Goal: Information Seeking & Learning: Check status

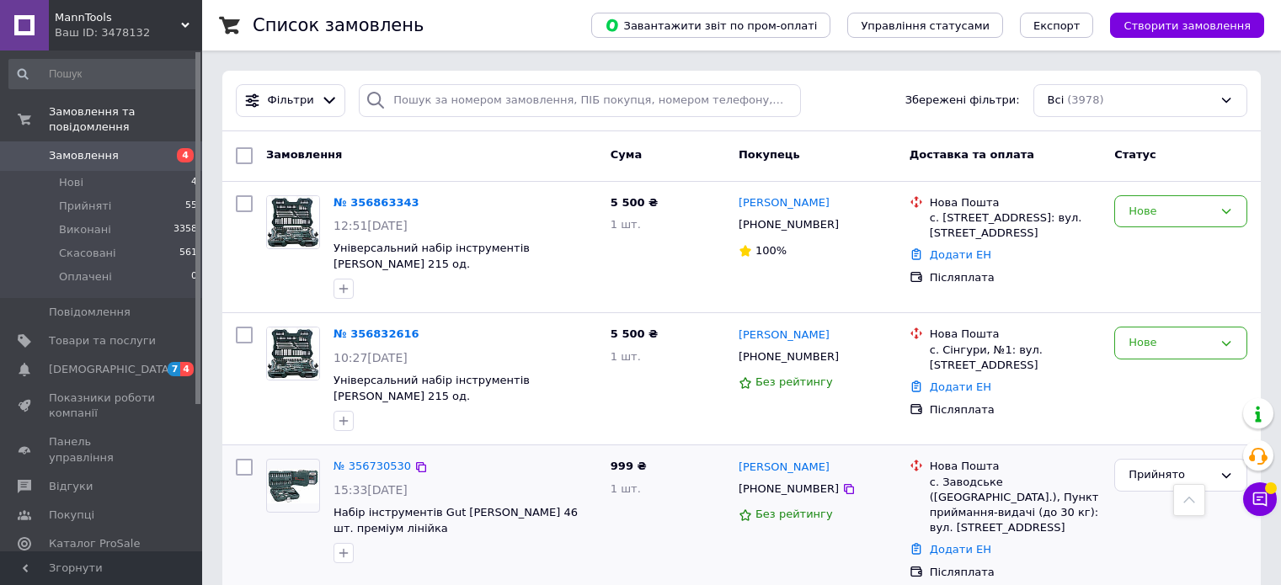
scroll to position [337, 0]
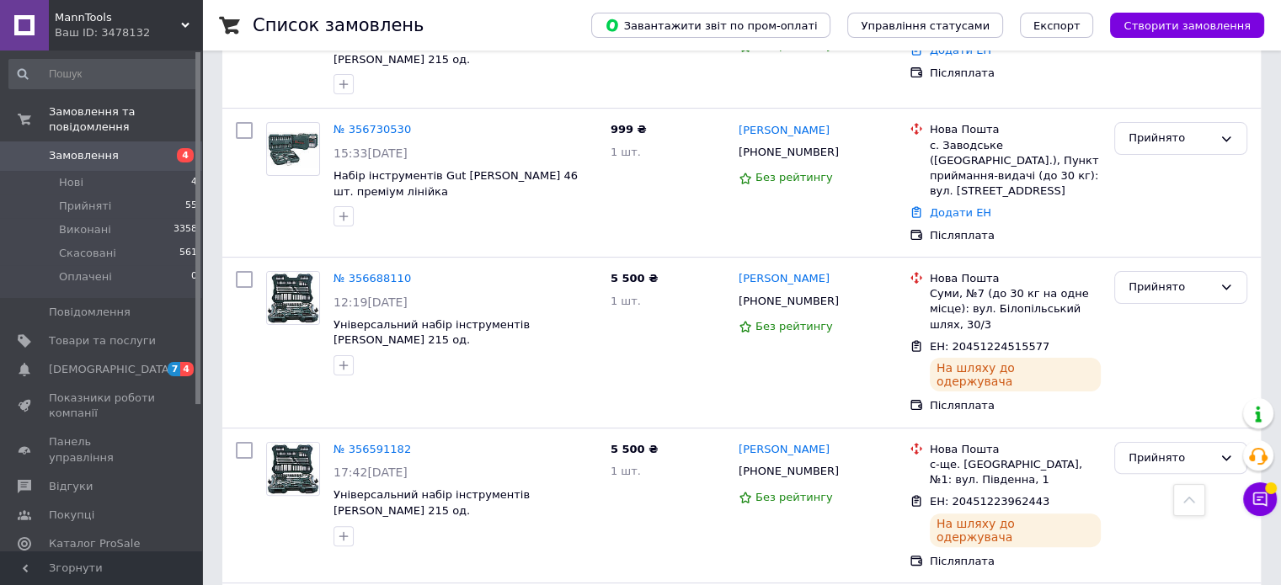
click at [106, 19] on span "MannTools" at bounding box center [118, 17] width 126 height 15
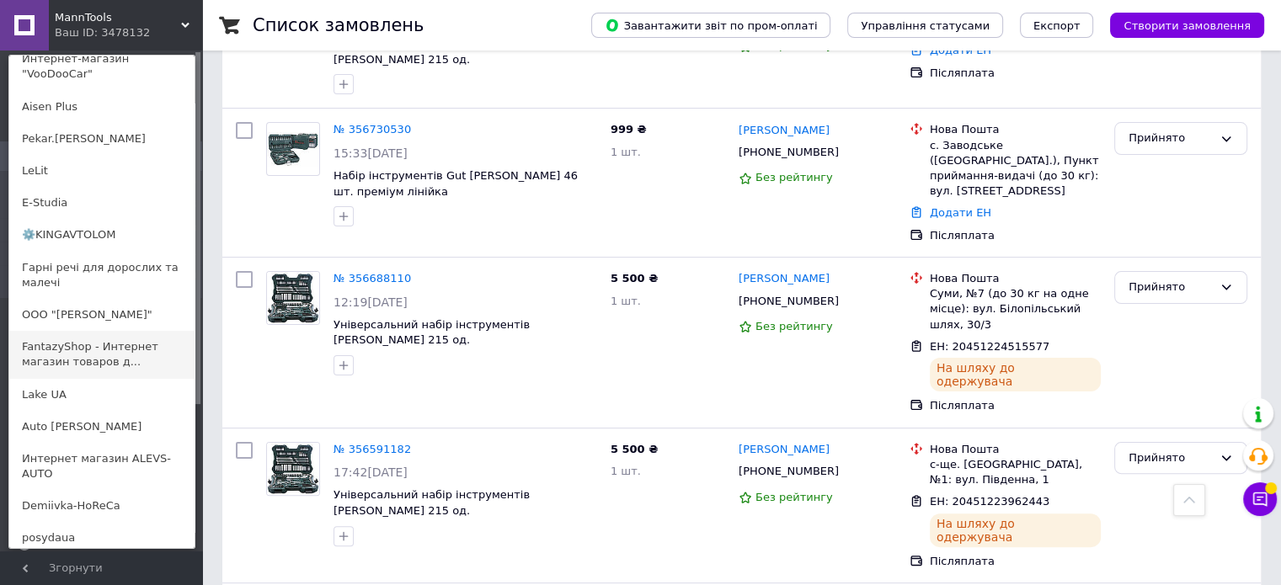
scroll to position [421, 0]
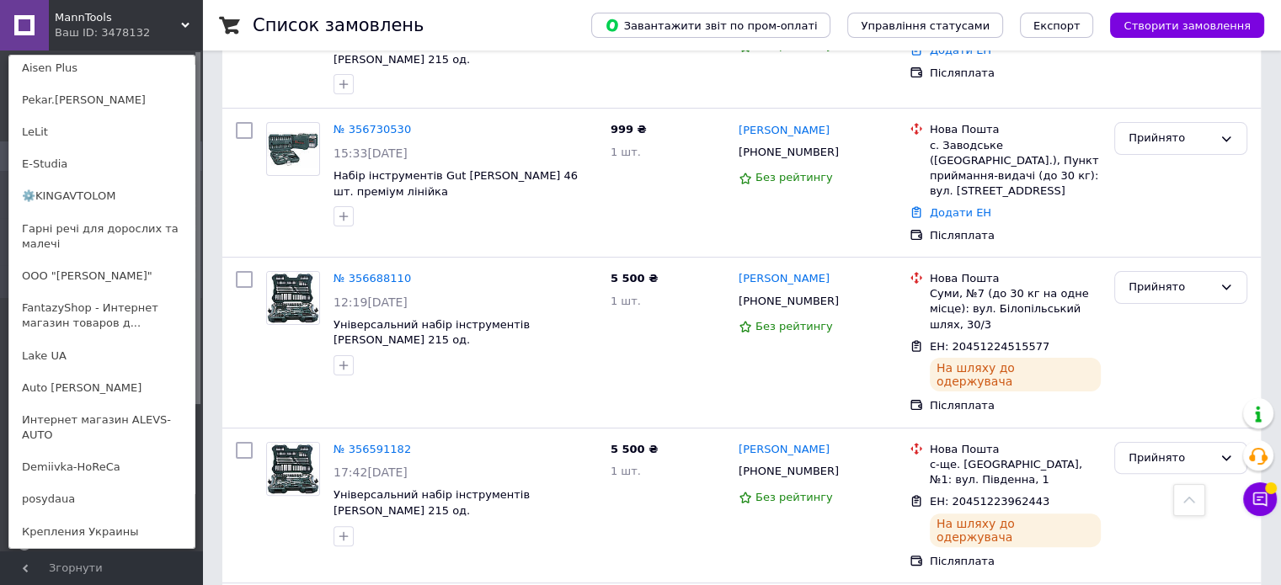
drag, startPoint x: 103, startPoint y: 13, endPoint x: 98, endPoint y: 28, distance: 16.0
click at [99, 13] on span "MannTools" at bounding box center [118, 17] width 126 height 15
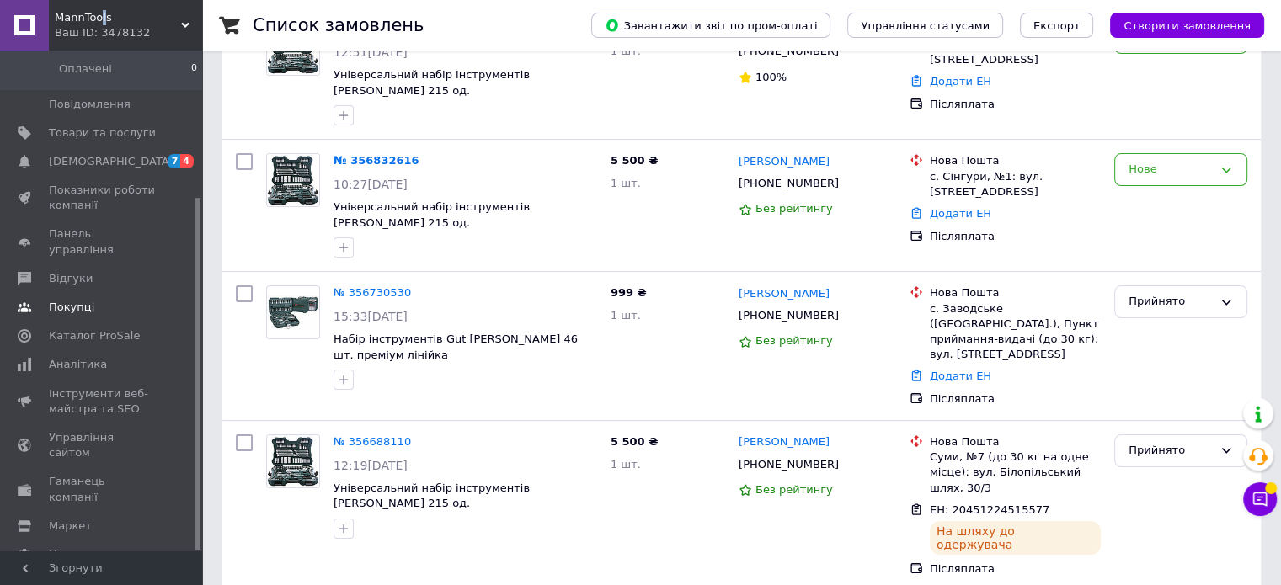
scroll to position [337, 0]
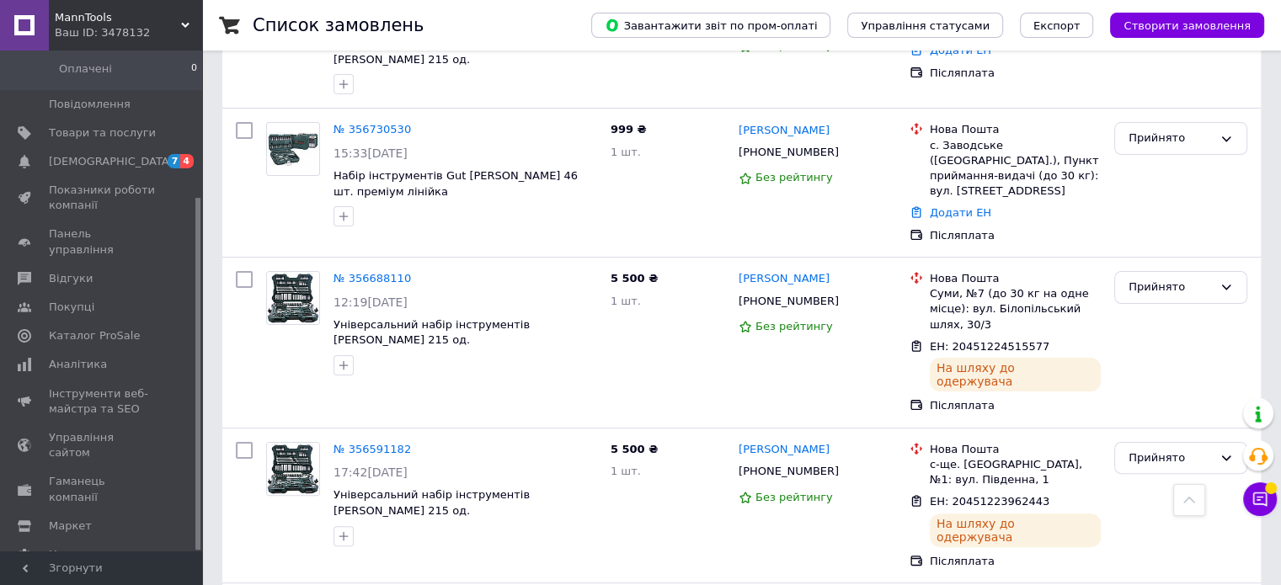
click at [115, 19] on span "MannTools" at bounding box center [118, 17] width 126 height 15
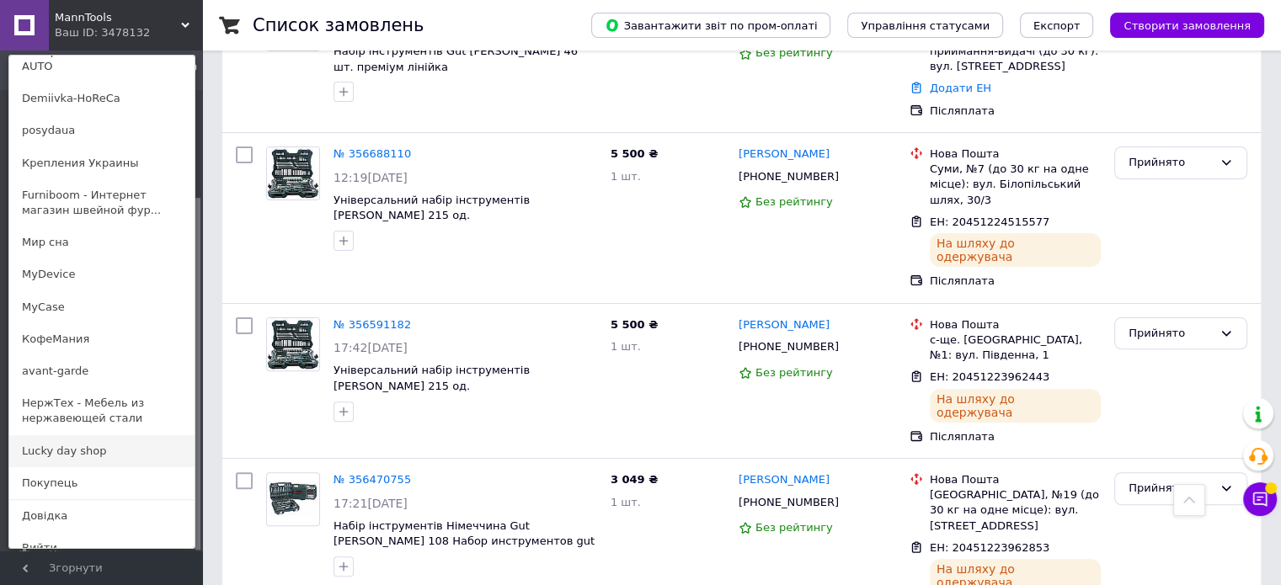
scroll to position [505, 0]
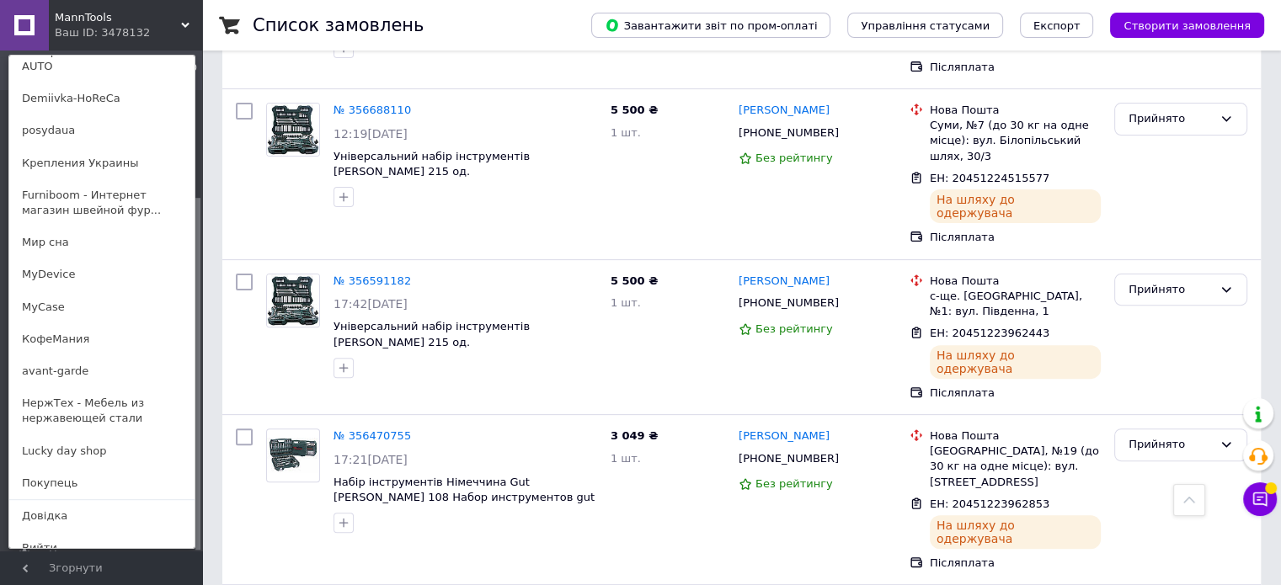
click at [96, 291] on link "MyCase" at bounding box center [101, 307] width 185 height 32
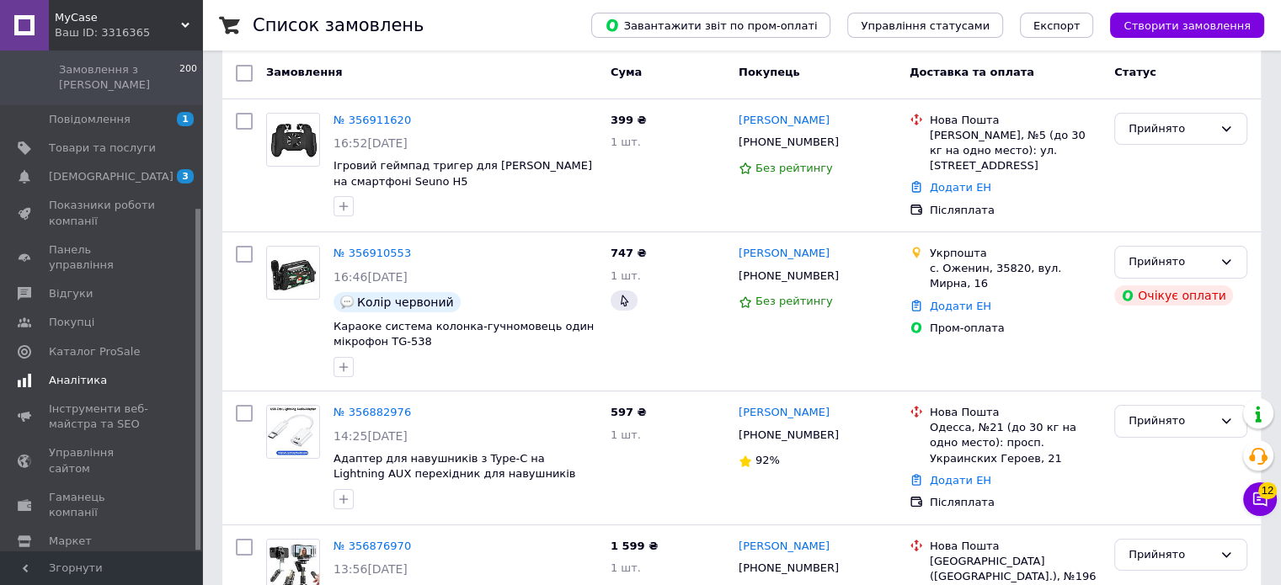
scroll to position [168, 0]
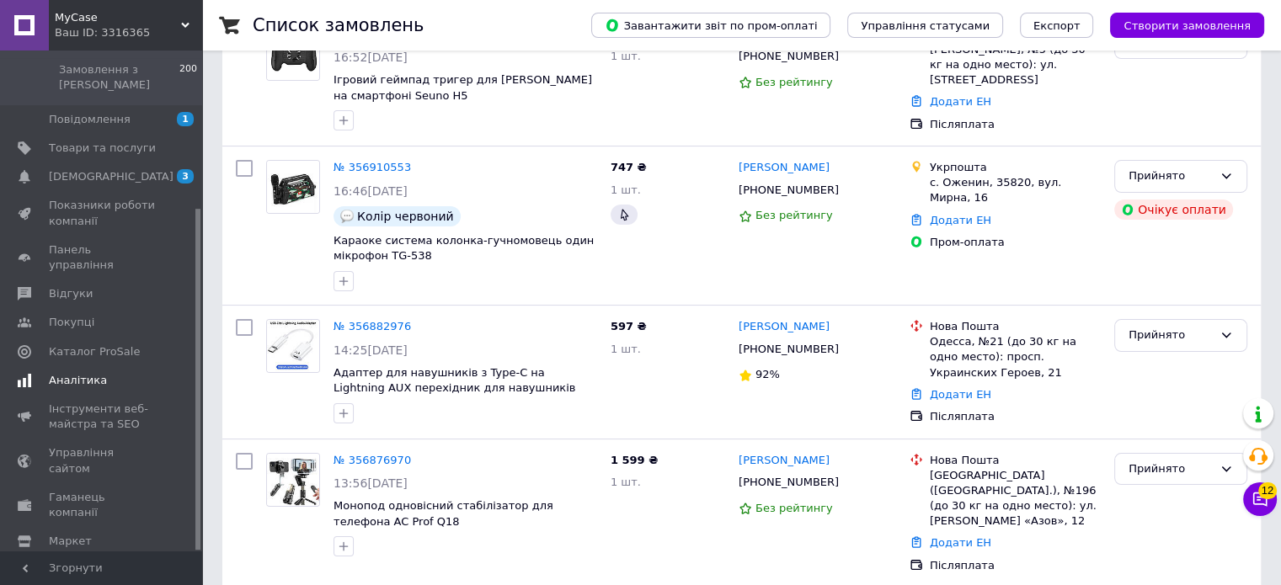
click at [79, 373] on span "Аналітика" at bounding box center [78, 380] width 58 height 15
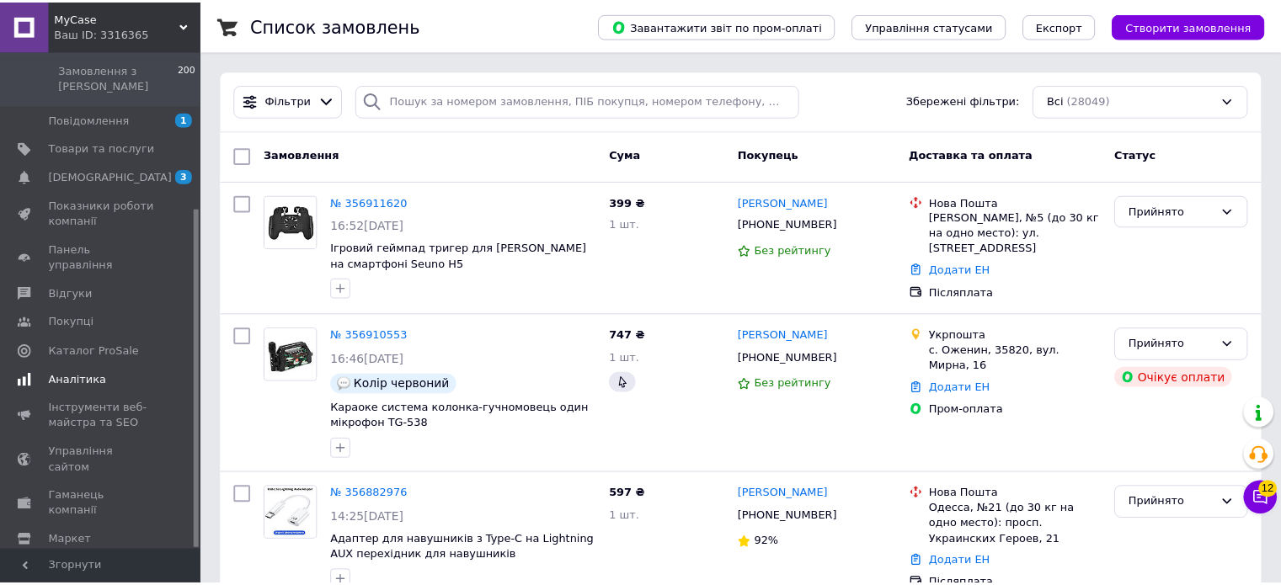
scroll to position [228, 0]
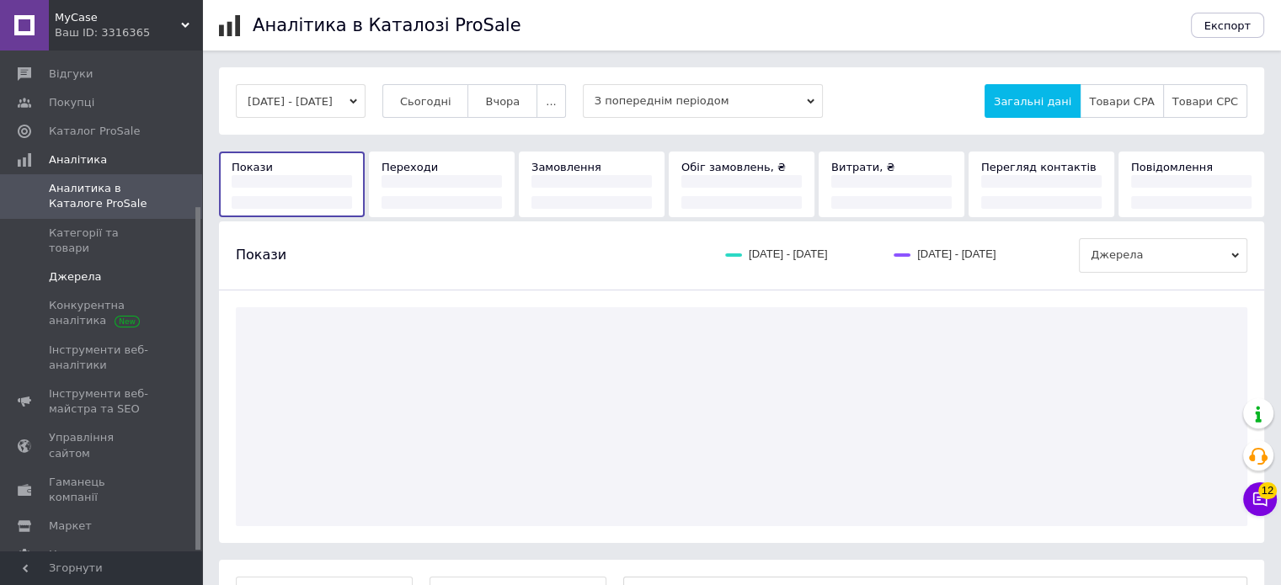
click at [72, 269] on span "Джерела" at bounding box center [75, 276] width 52 height 15
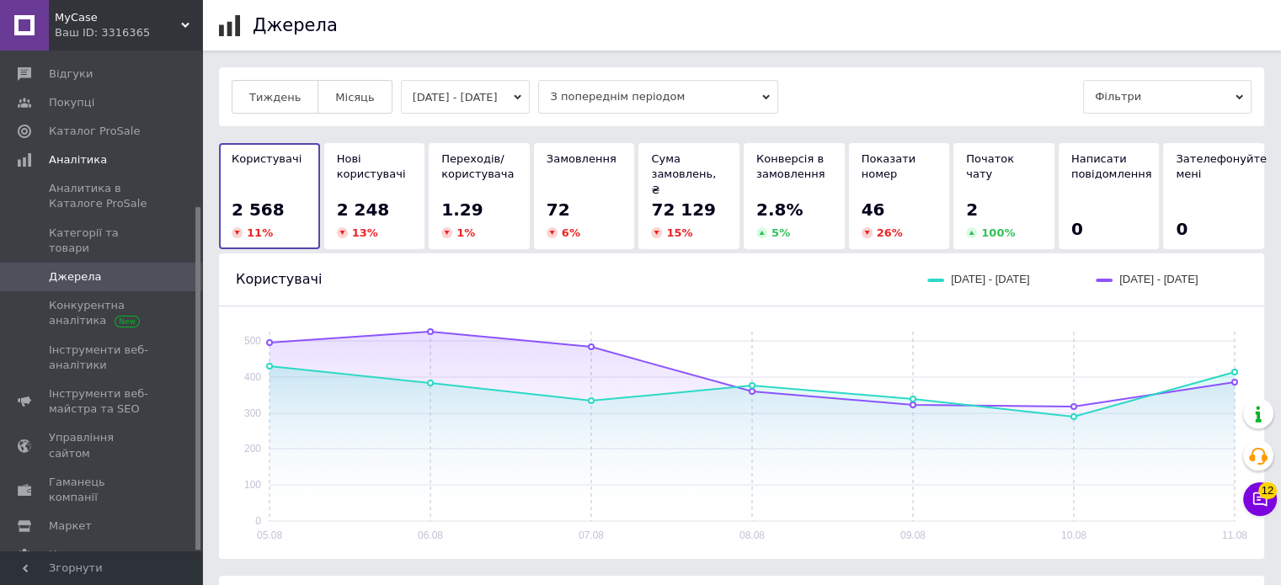
click at [82, 17] on span "MyCase" at bounding box center [118, 17] width 126 height 15
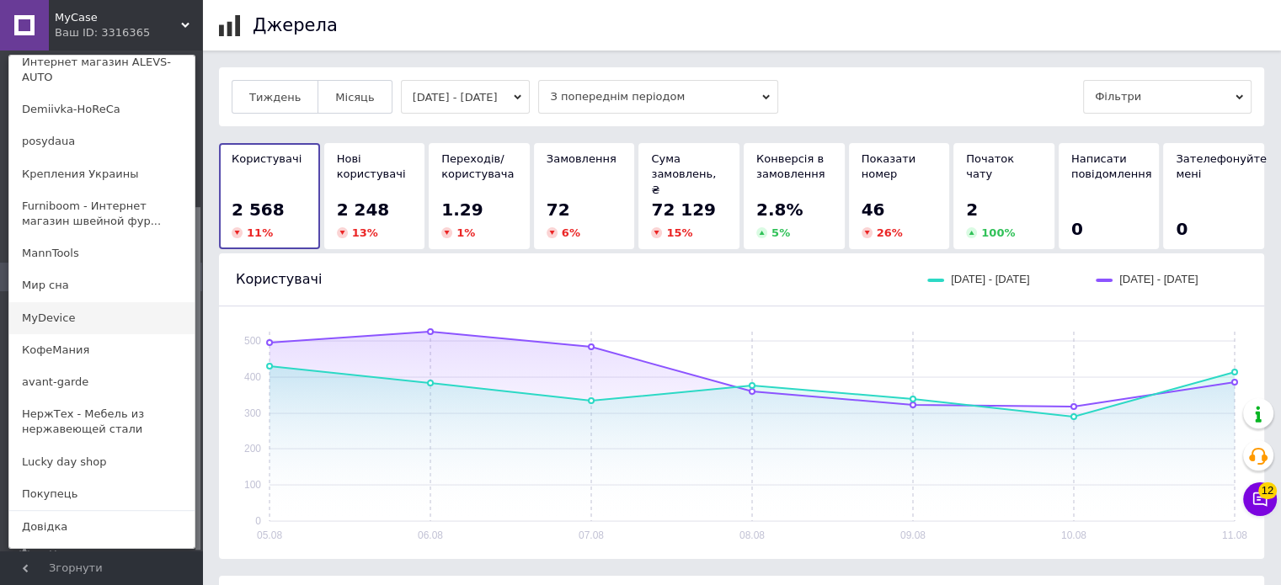
scroll to position [790, 0]
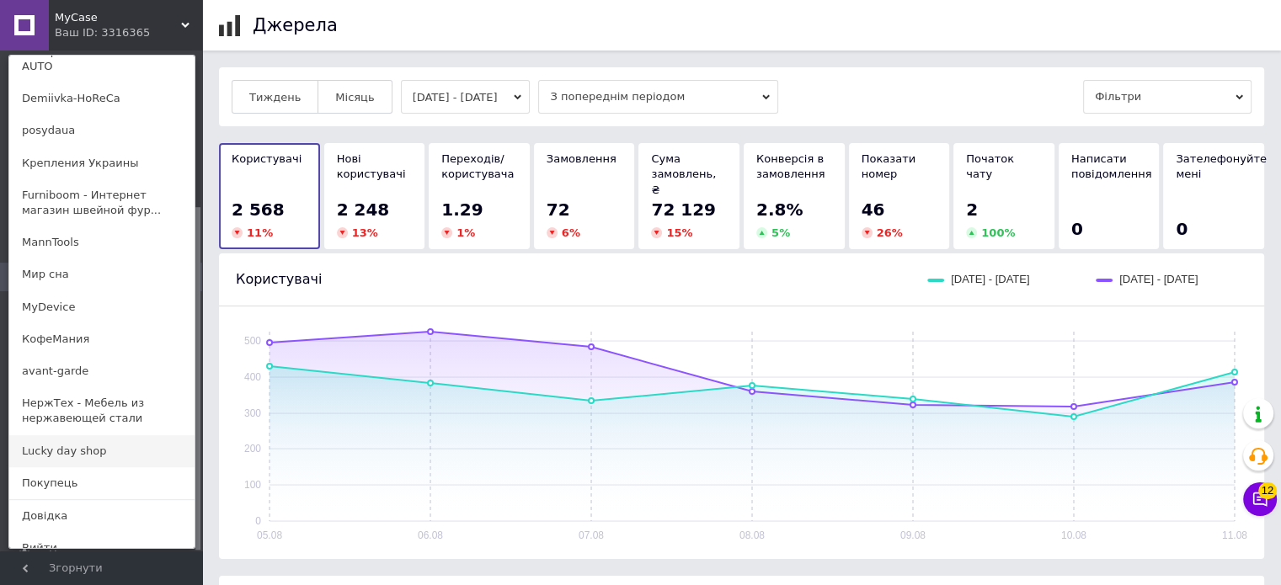
click at [84, 435] on link "Lucky day shop" at bounding box center [101, 451] width 185 height 32
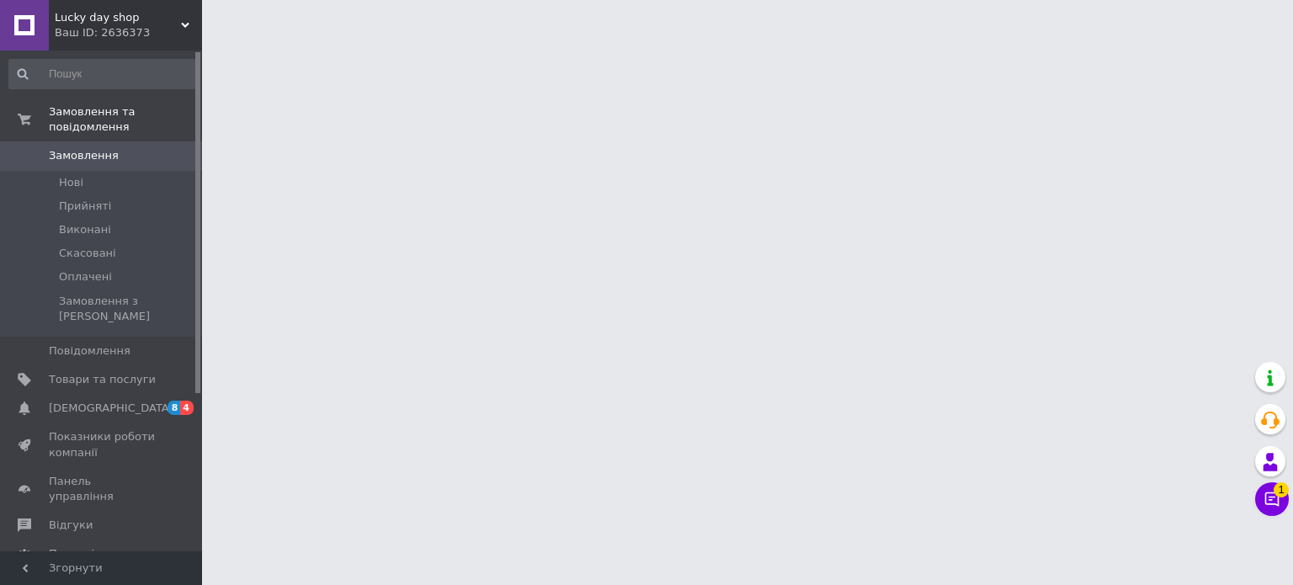
click at [678, 42] on html "Lucky day shop Ваш ID: 2636373 Сайт Lucky day shop Кабінет покупця Перевірити с…" at bounding box center [646, 21] width 1293 height 42
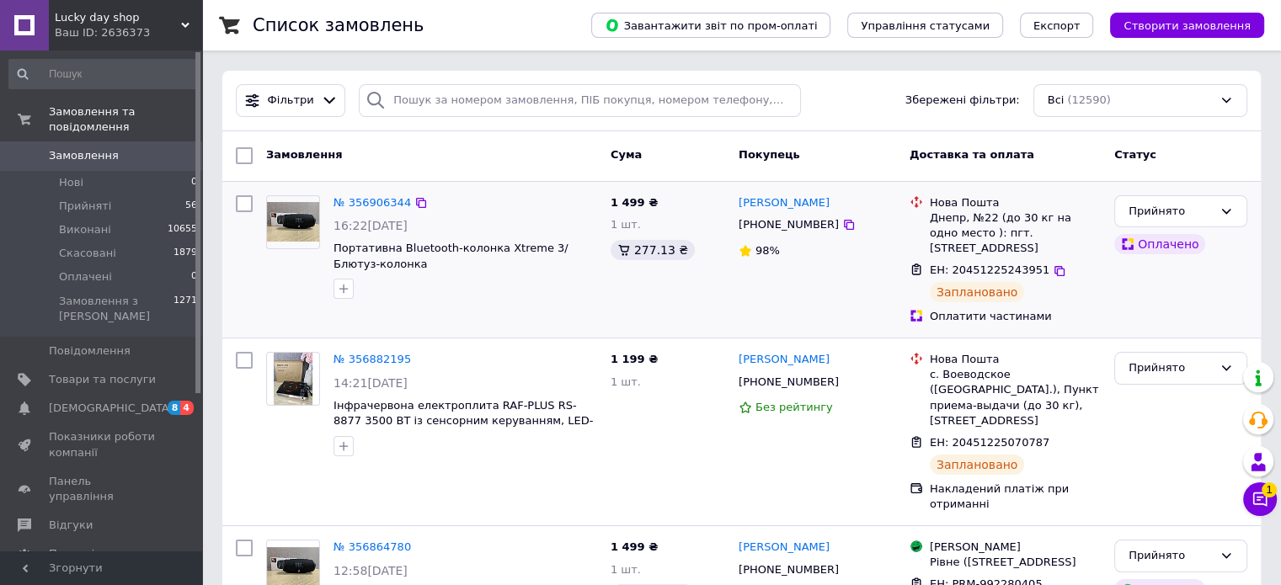
click at [429, 296] on div at bounding box center [465, 288] width 270 height 27
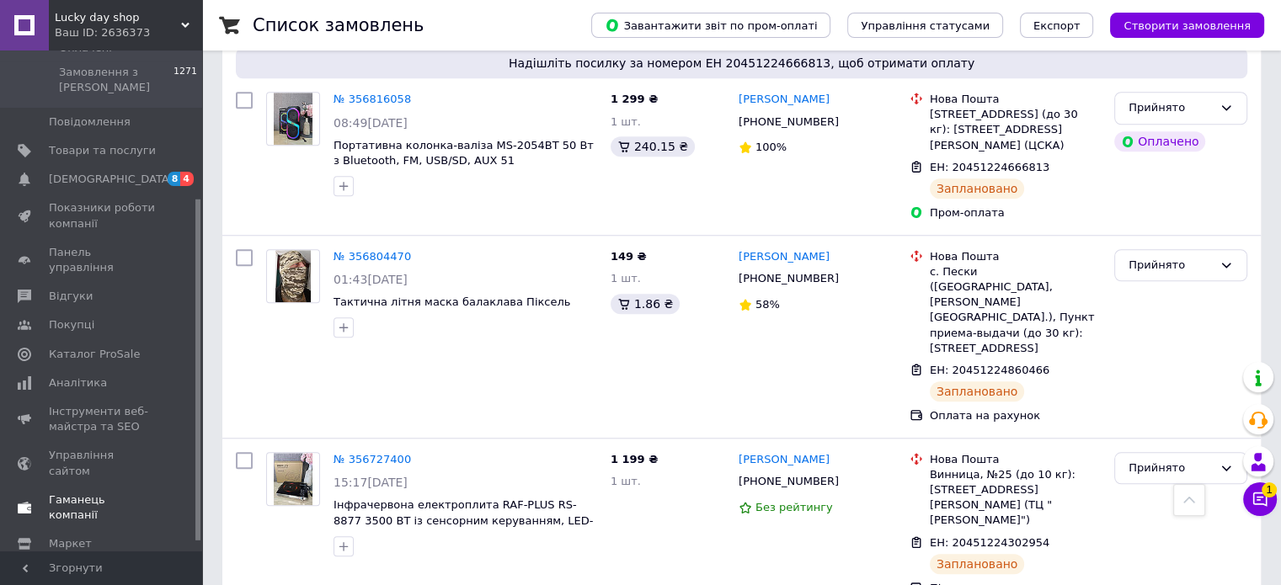
scroll to position [232, 0]
click at [78, 373] on span "Аналітика" at bounding box center [78, 380] width 58 height 15
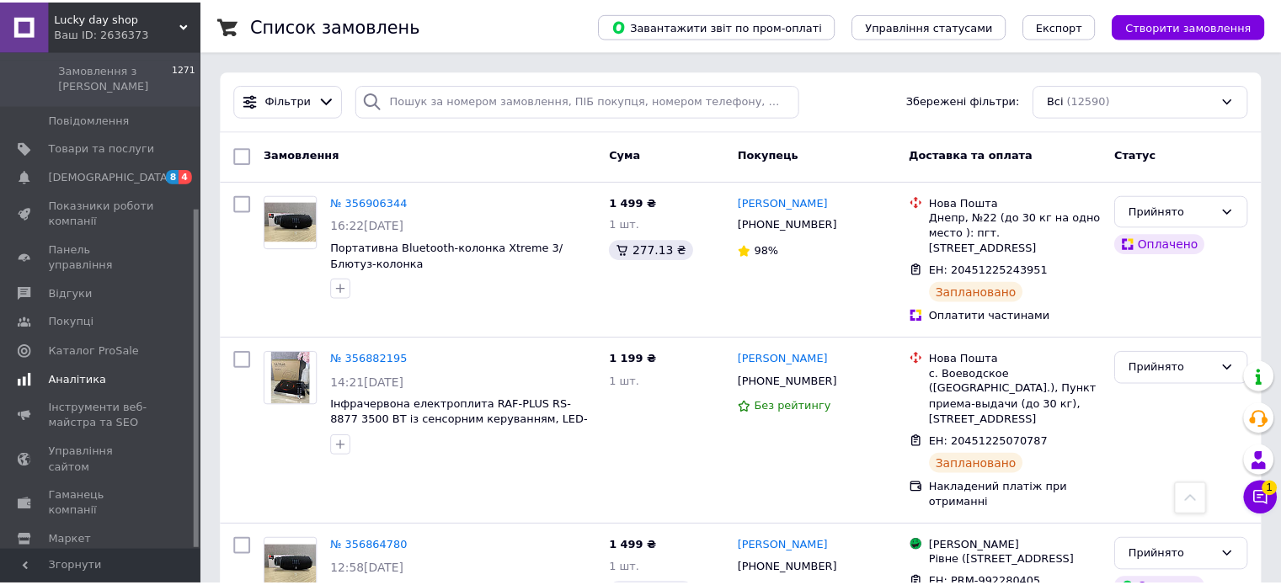
scroll to position [228, 0]
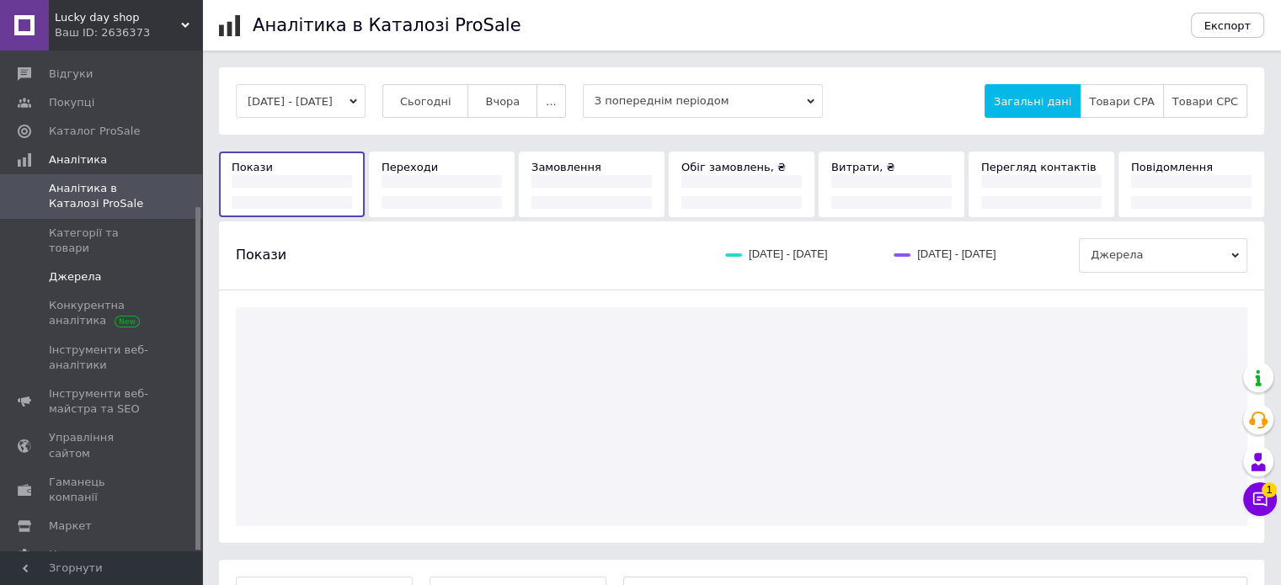
click at [79, 269] on span "Джерела" at bounding box center [75, 276] width 52 height 15
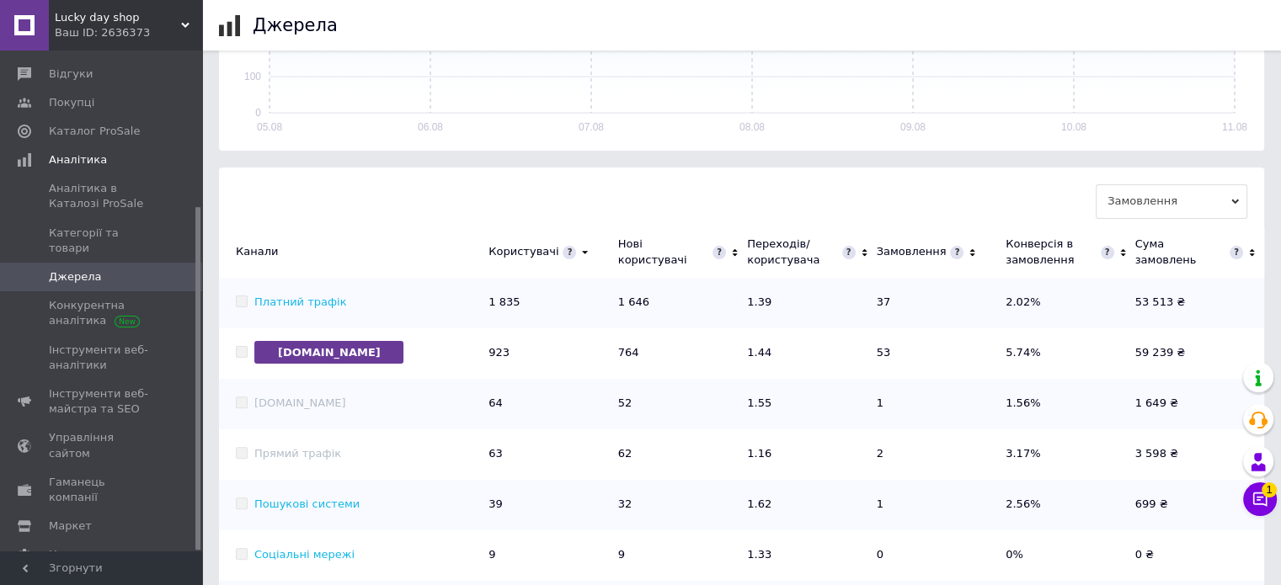
scroll to position [421, 0]
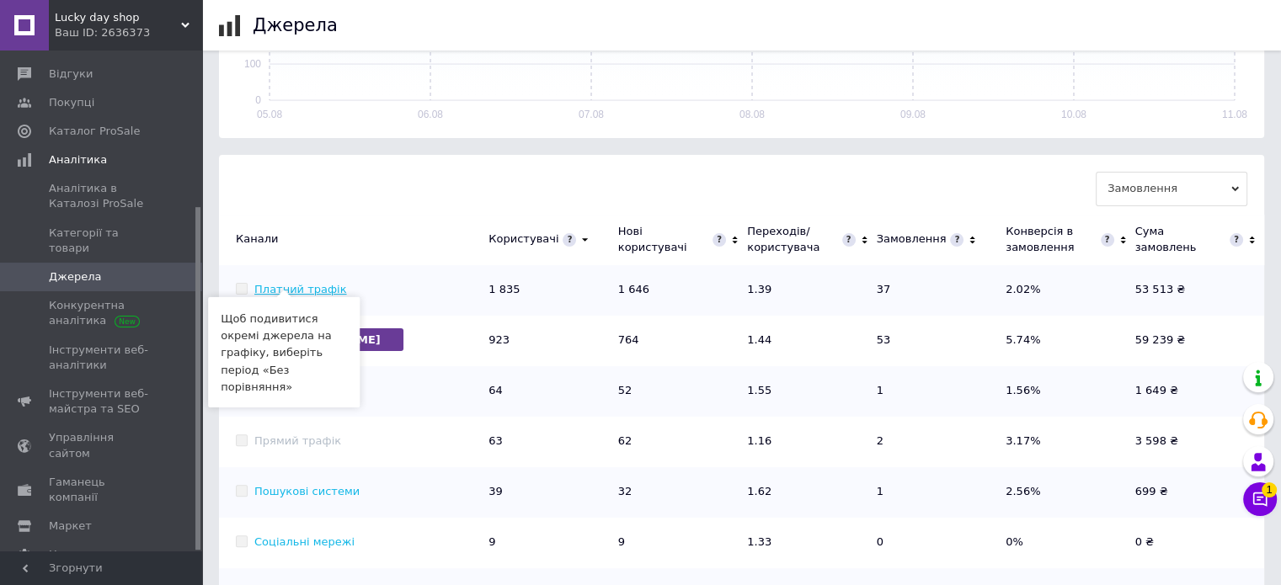
click at [297, 283] on link "Платний трафік" at bounding box center [300, 289] width 93 height 13
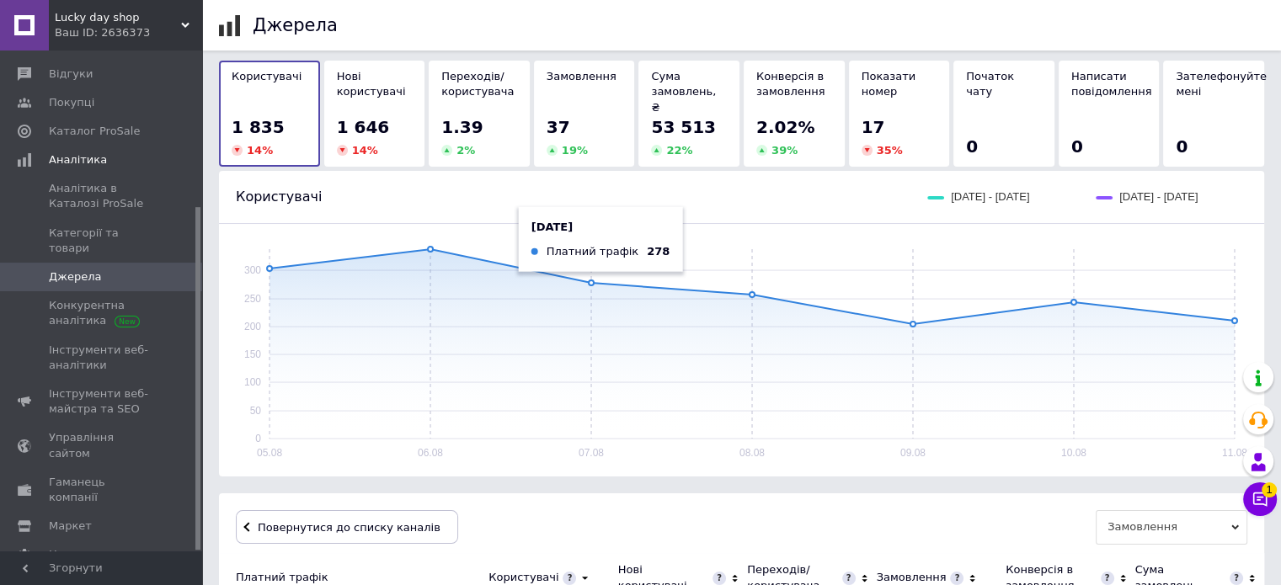
scroll to position [0, 0]
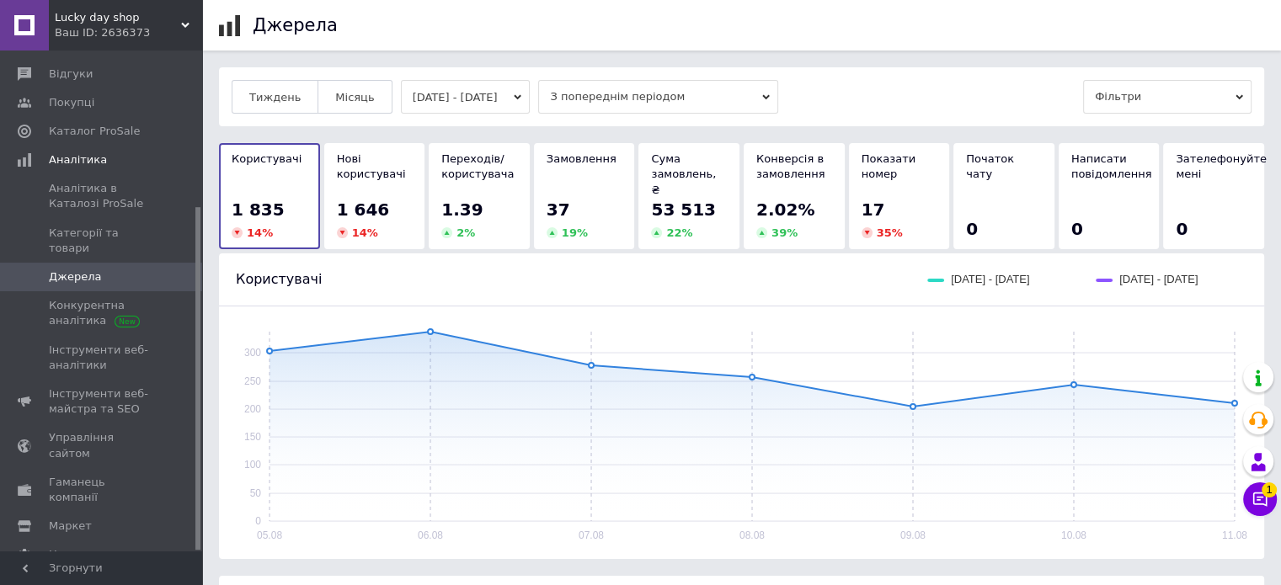
click at [69, 269] on span "Джерела" at bounding box center [75, 276] width 52 height 15
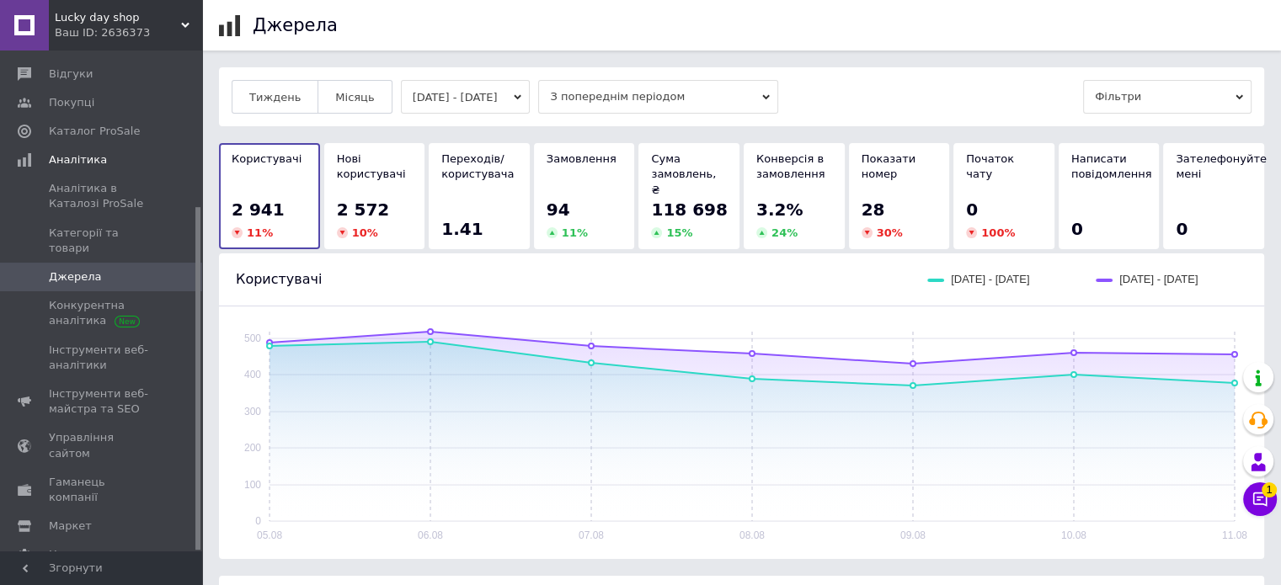
click at [1196, 88] on span "Фільтри" at bounding box center [1167, 97] width 168 height 34
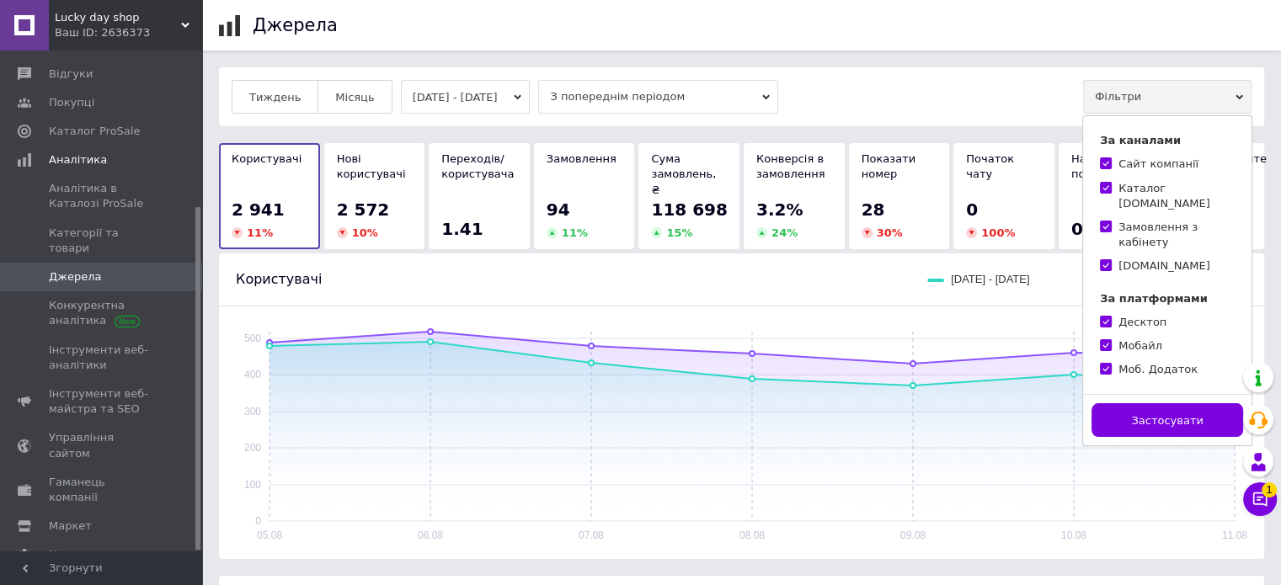
click at [1144, 184] on div "Каталог Prom.ua" at bounding box center [1176, 196] width 116 height 30
click at [1111, 184] on input "Каталог Prom.ua" at bounding box center [1105, 187] width 11 height 11
checkbox input "false"
click at [1132, 220] on div "Замовлення з кабінету" at bounding box center [1176, 235] width 116 height 30
click at [1111, 221] on input "Замовлення з кабінету" at bounding box center [1105, 226] width 11 height 11
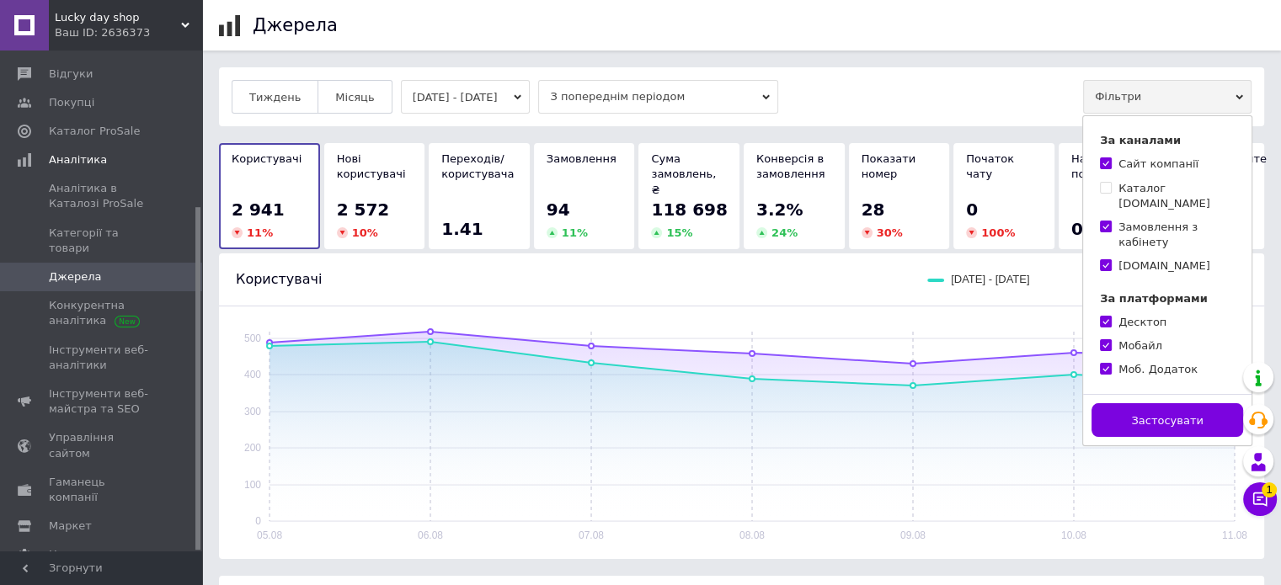
checkbox input "false"
drag, startPoint x: 1129, startPoint y: 235, endPoint x: 1138, endPoint y: 242, distance: 11.5
click at [1130, 258] on div "[DOMAIN_NAME]" at bounding box center [1164, 265] width 92 height 15
click at [1111, 259] on input "[DOMAIN_NAME]" at bounding box center [1105, 264] width 11 height 11
checkbox input "false"
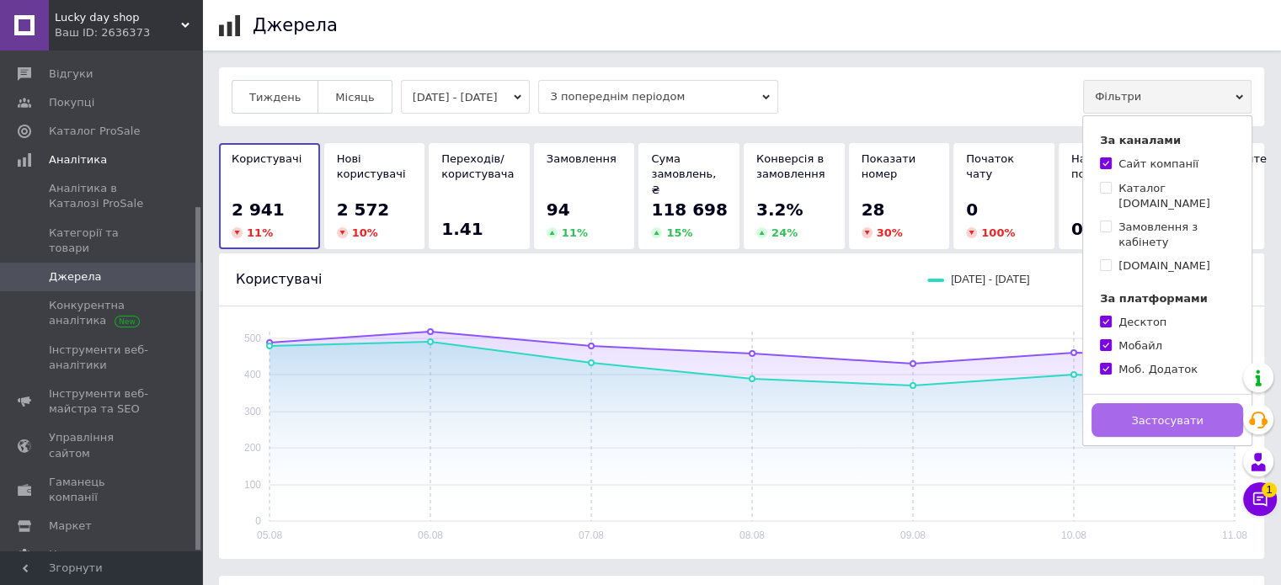
click at [1154, 414] on span "Застосувати" at bounding box center [1167, 420] width 72 height 13
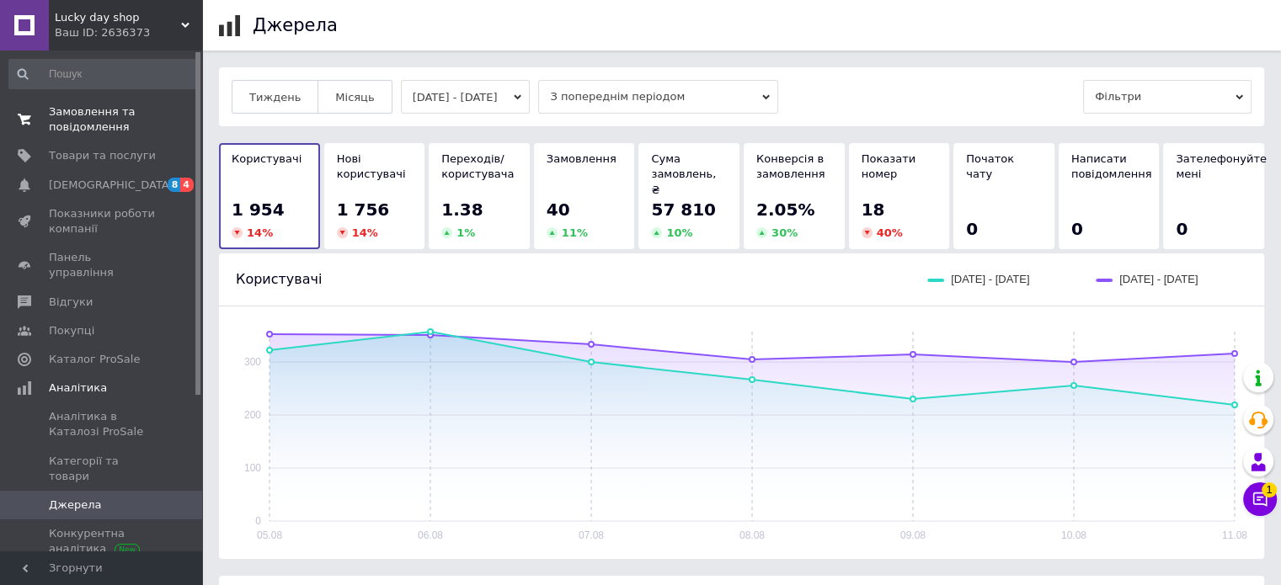
click at [65, 131] on span "Замовлення та повідомлення" at bounding box center [102, 119] width 107 height 30
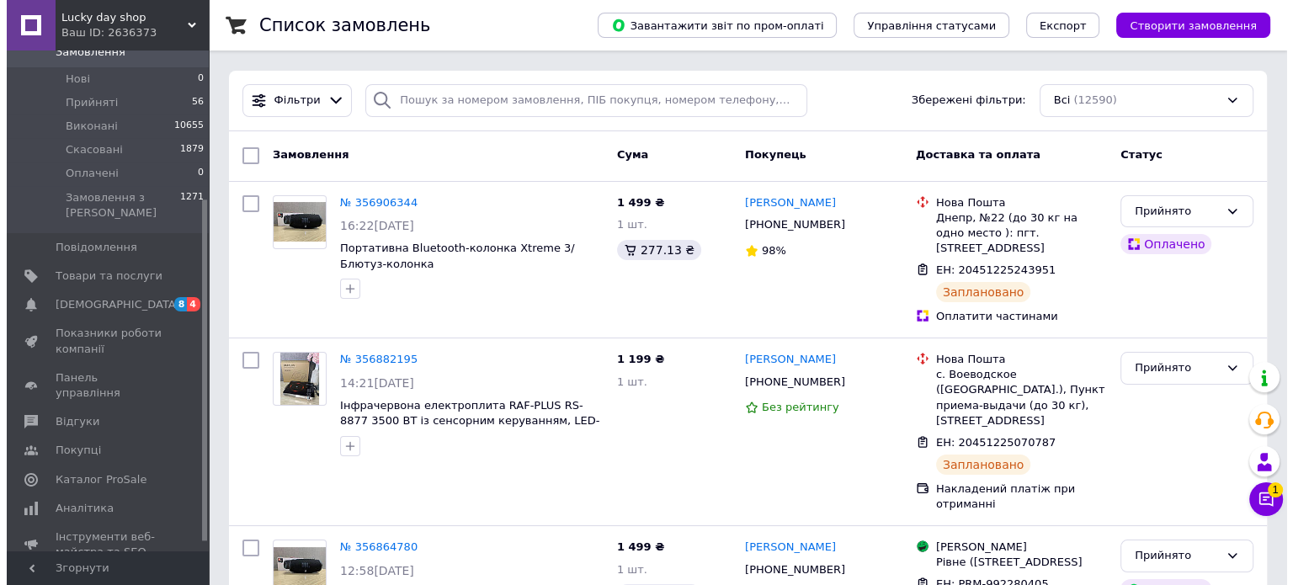
scroll to position [232, 0]
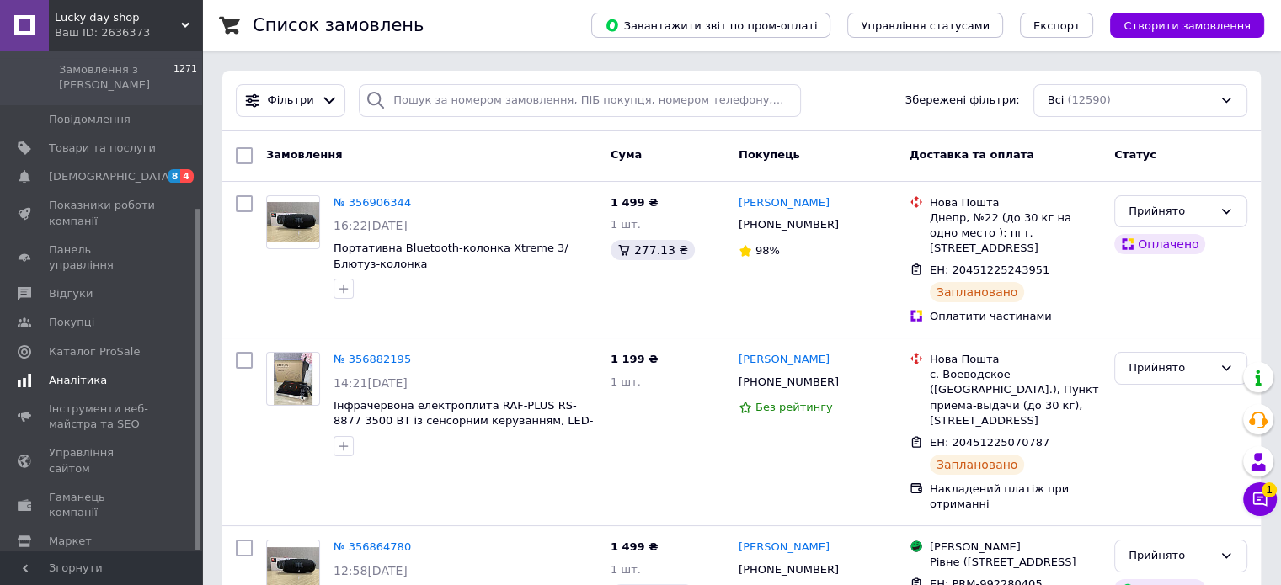
click at [81, 373] on span "Аналітика" at bounding box center [78, 380] width 58 height 15
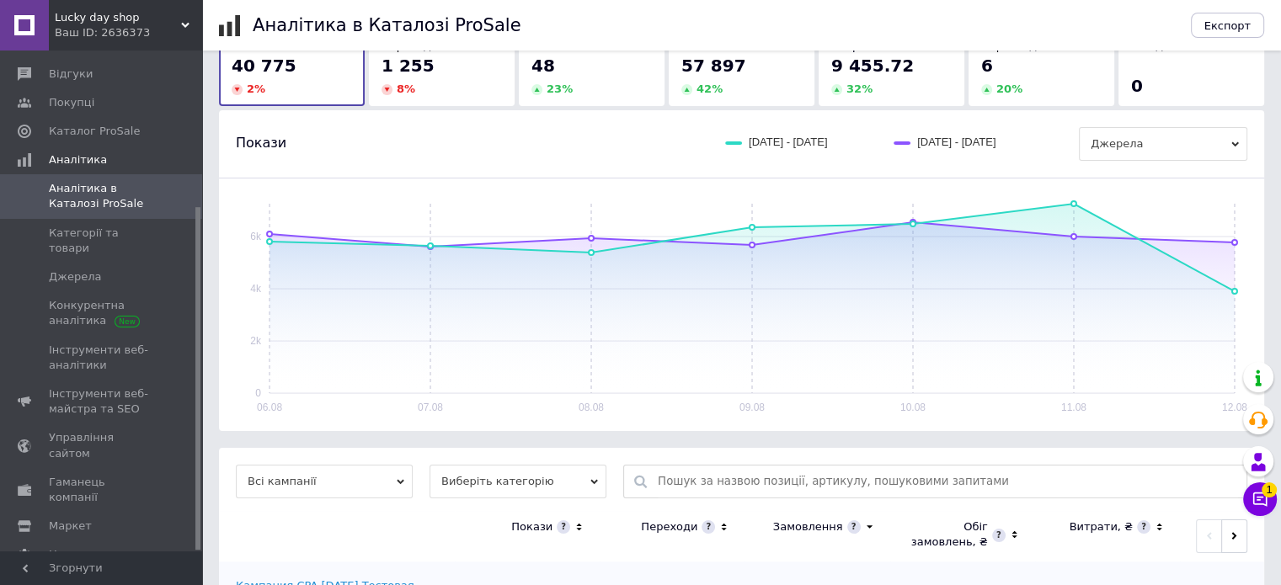
scroll to position [218, 0]
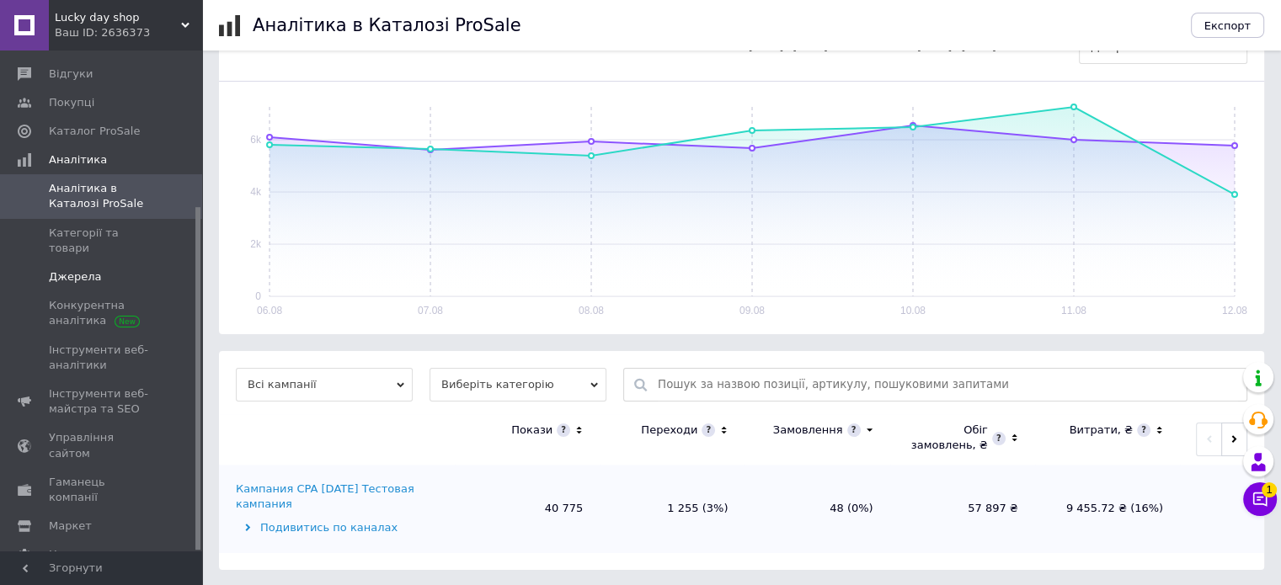
click at [54, 269] on span "Джерела" at bounding box center [75, 276] width 52 height 15
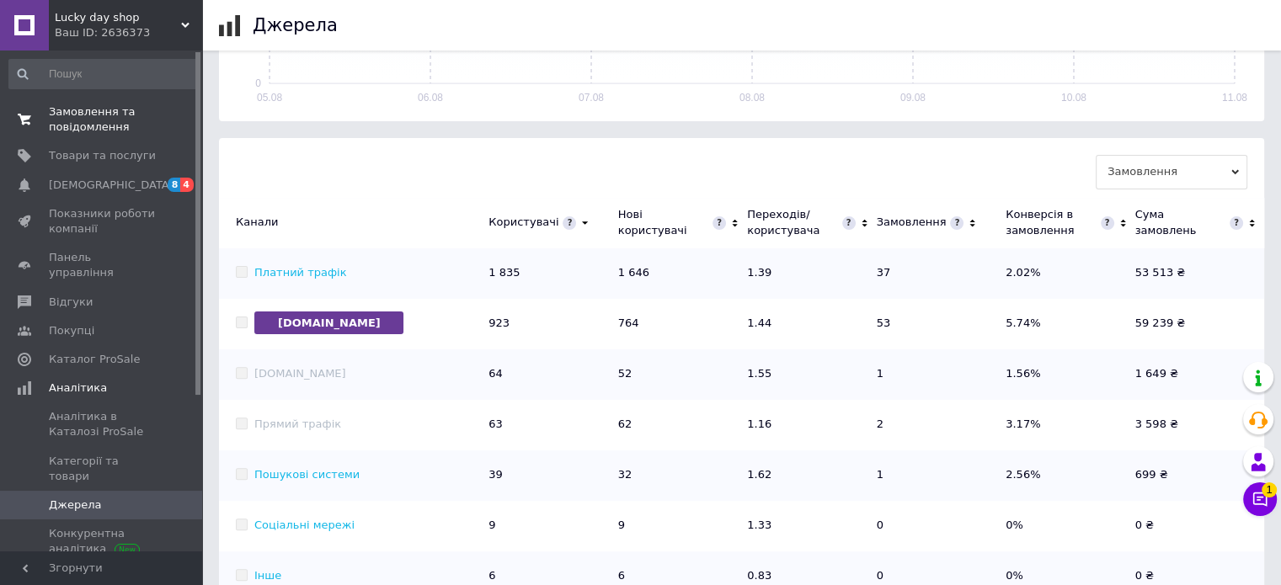
click at [71, 122] on span "Замовлення та повідомлення" at bounding box center [102, 119] width 107 height 30
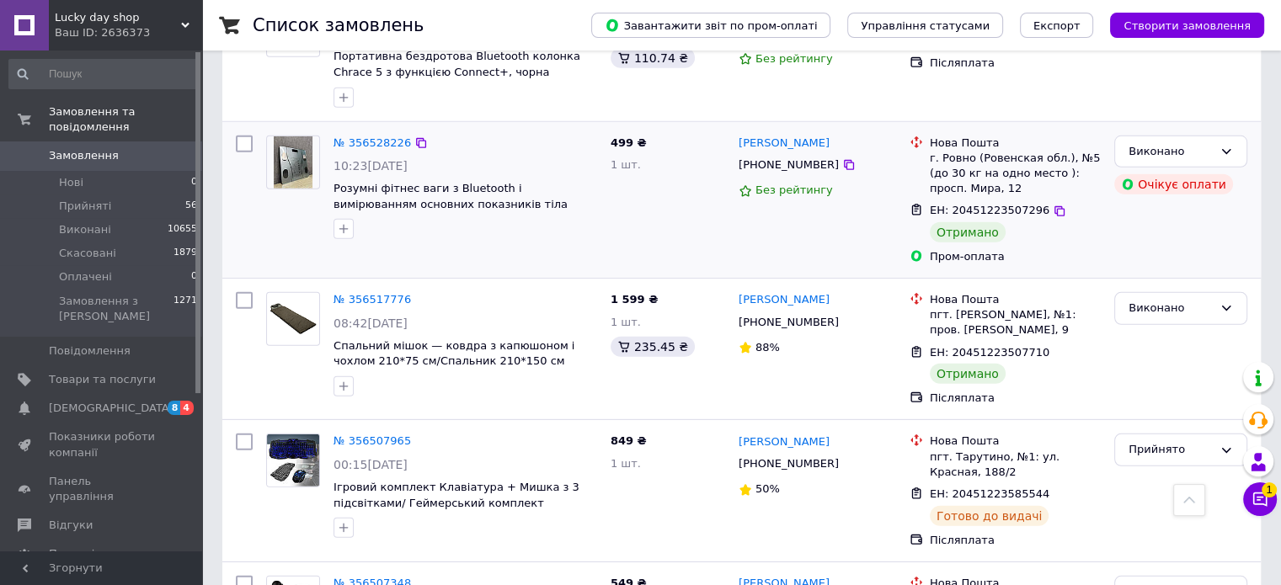
scroll to position [5052, 0]
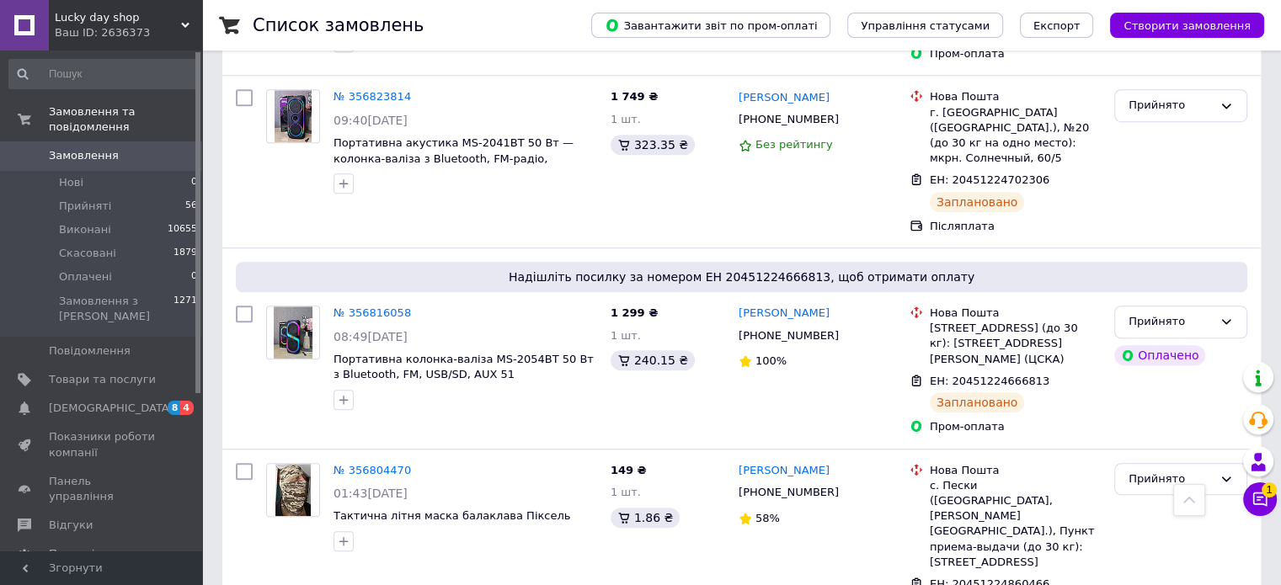
scroll to position [1347, 0]
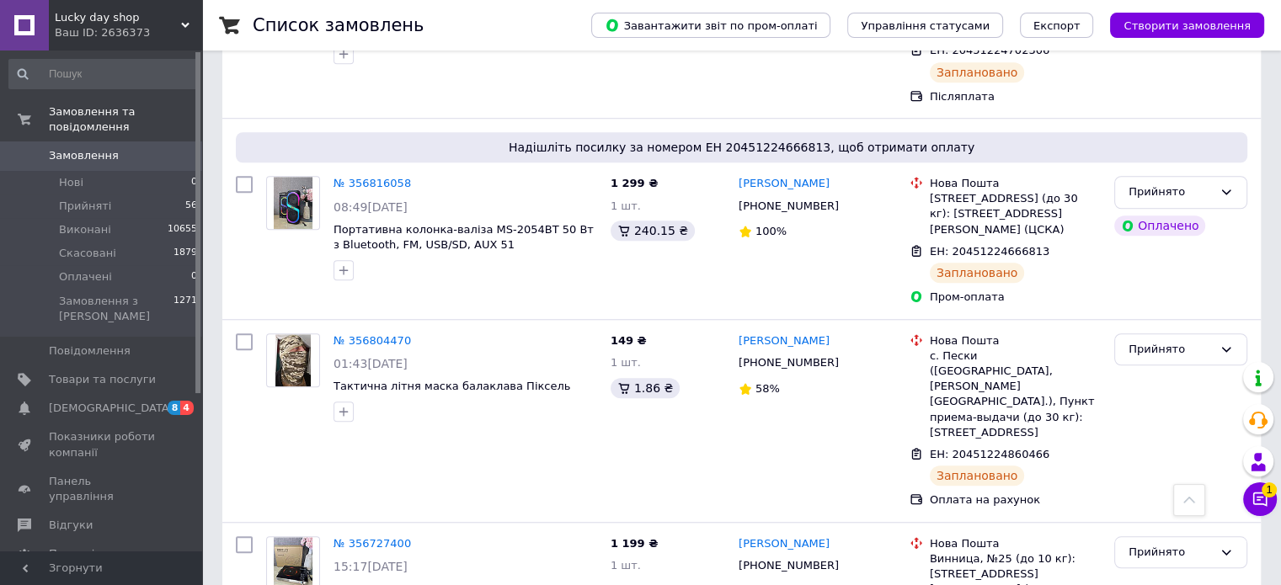
drag, startPoint x: 84, startPoint y: 23, endPoint x: 96, endPoint y: 16, distance: 13.6
click at [88, 25] on div "Lucky day shop Ваш ID: 2636373" at bounding box center [125, 25] width 153 height 51
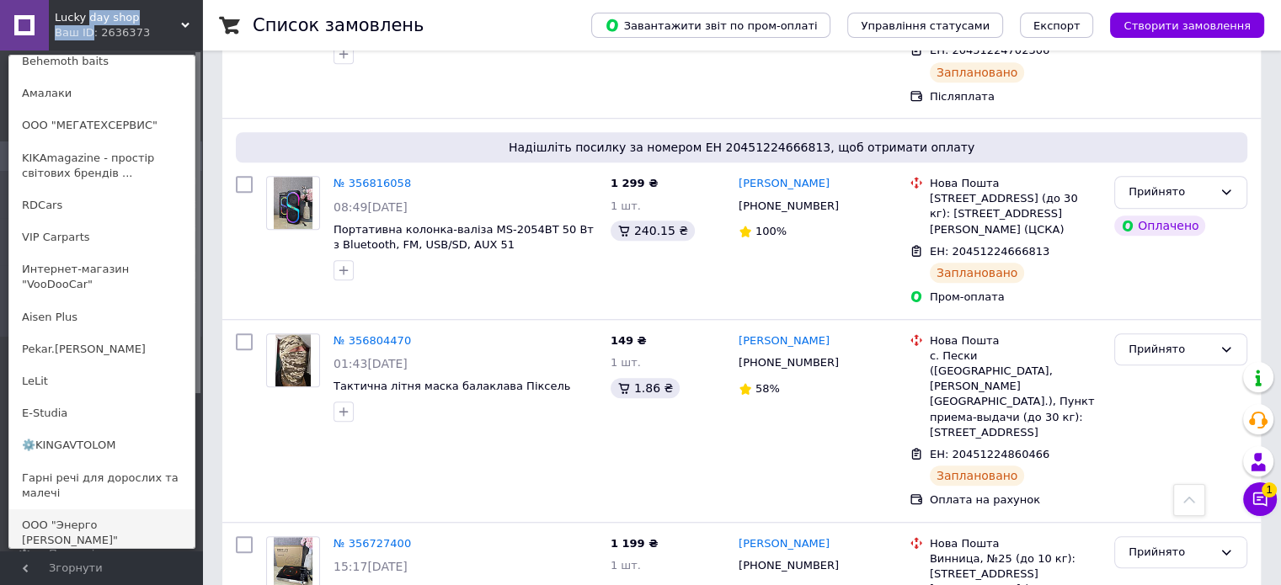
scroll to position [0, 0]
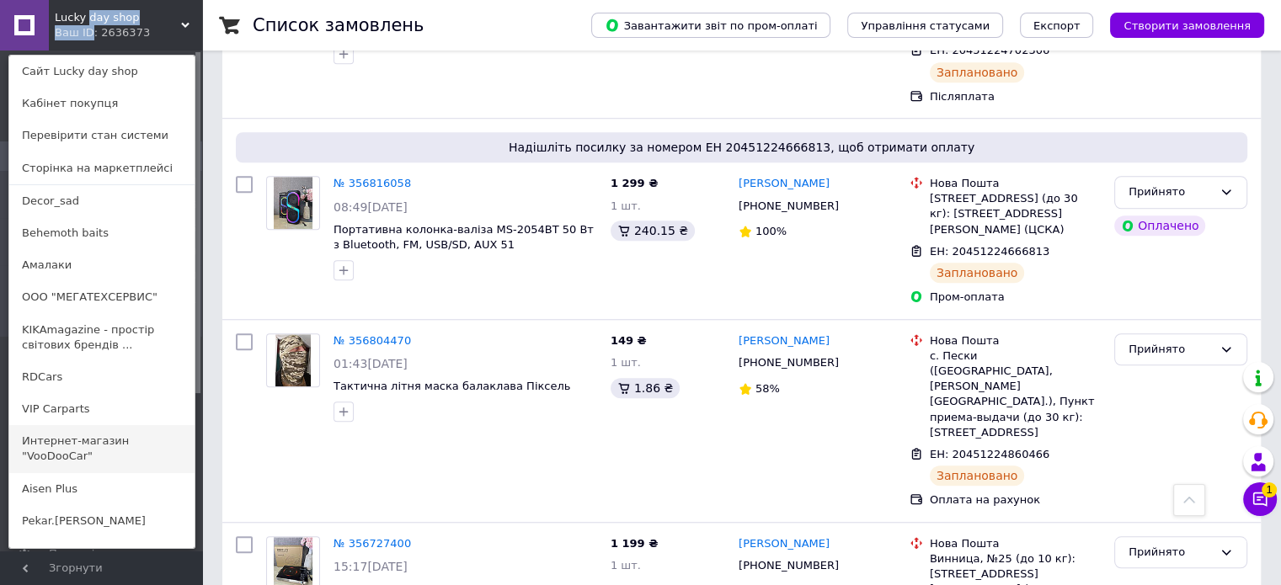
click at [57, 449] on link "Интернет-магазин "VooDooCar"" at bounding box center [101, 448] width 185 height 47
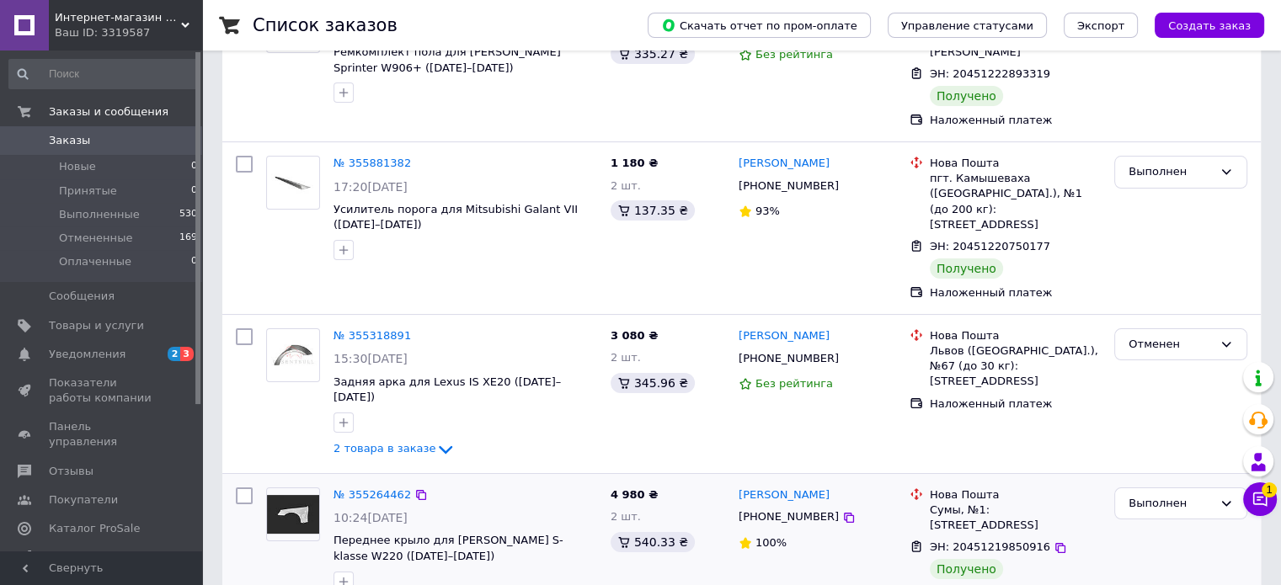
scroll to position [337, 0]
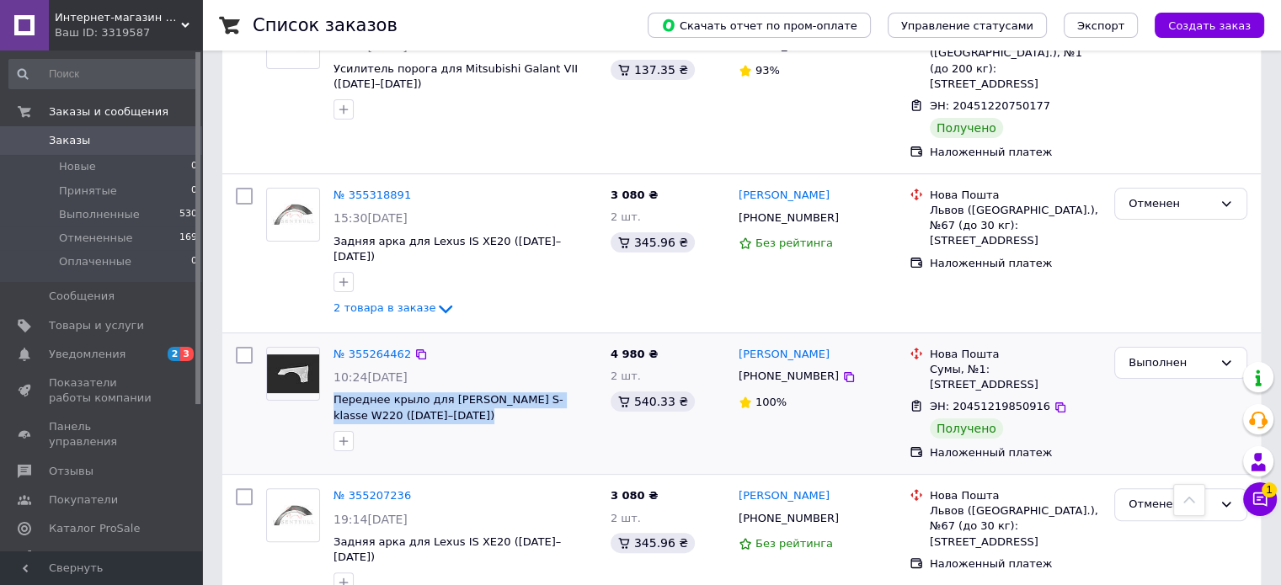
drag, startPoint x: 329, startPoint y: 349, endPoint x: 468, endPoint y: 381, distance: 142.6
click at [468, 381] on div "№ 355264462 10:24, 01.08.2025 Переднее крыло для Mercedes-Benz S-klasse W220 (1…" at bounding box center [465, 399] width 277 height 118
copy div "Переднее крыло для Mercedes-Benz S-klasse W220 (1998–2005)"
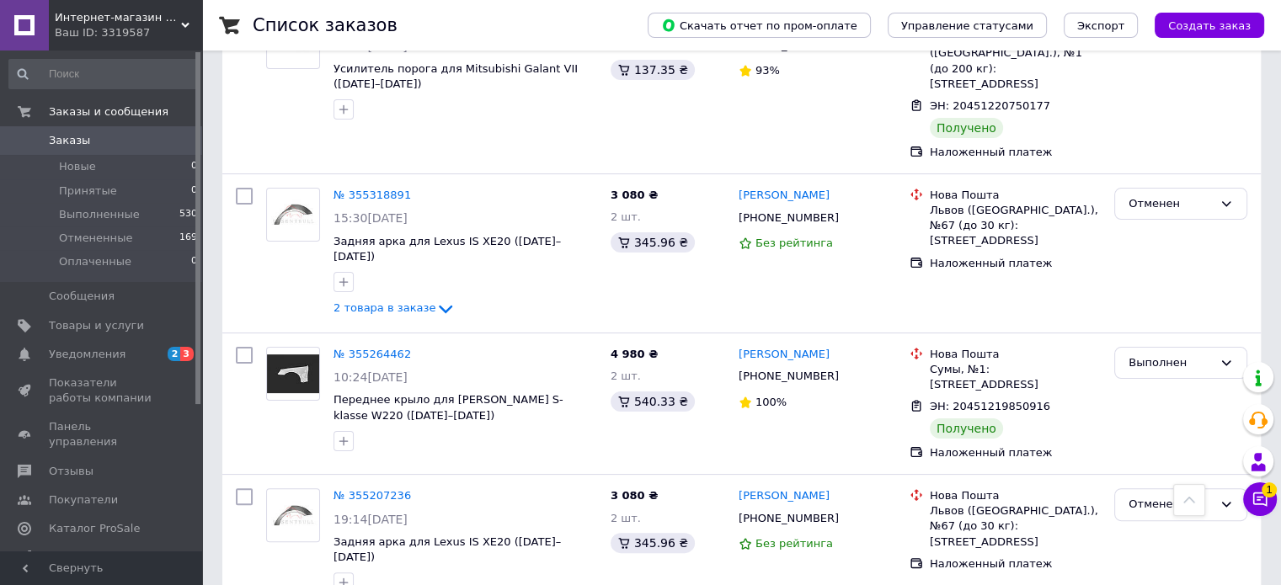
click at [98, 35] on div "Ваш ID: 3319587" at bounding box center [128, 32] width 147 height 15
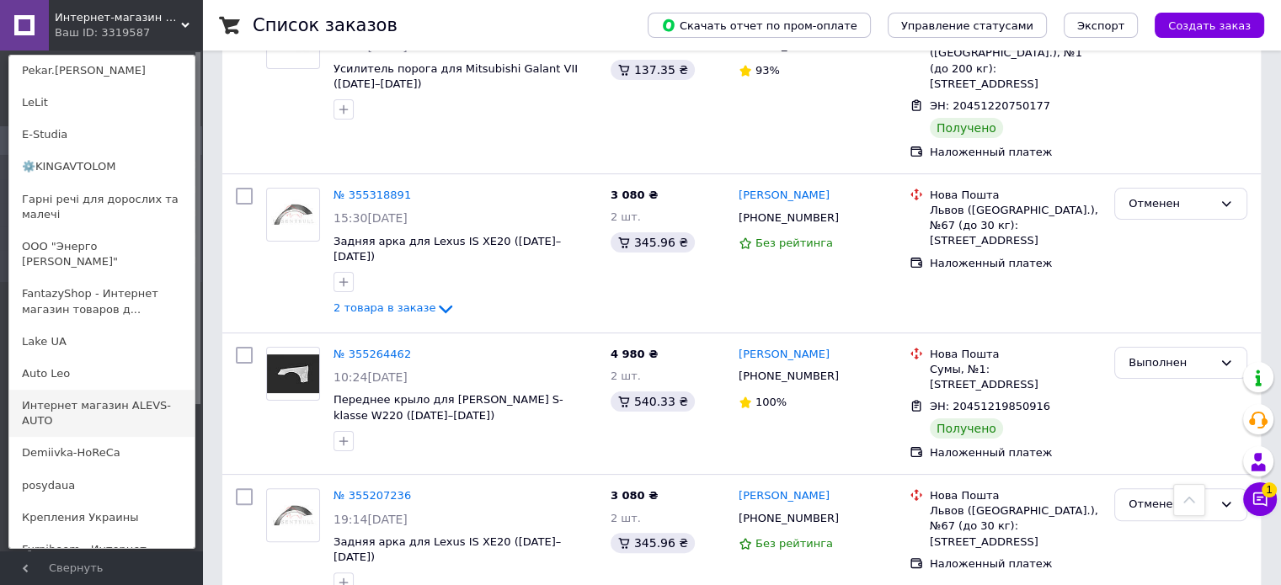
scroll to position [589, 0]
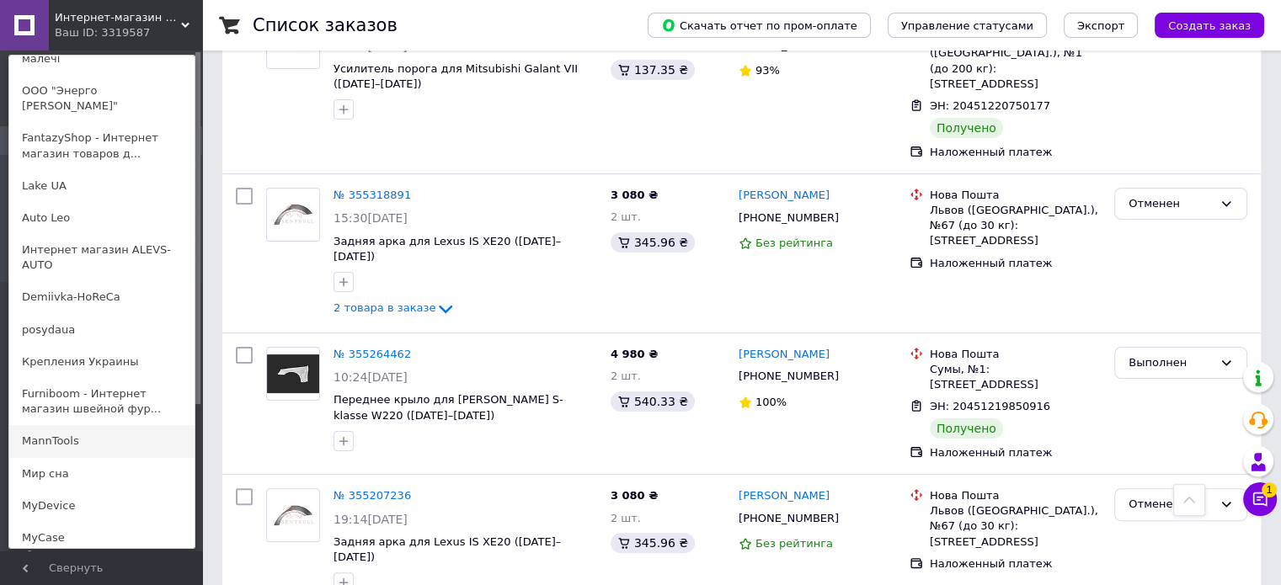
click at [73, 425] on link "MannTools" at bounding box center [101, 441] width 185 height 32
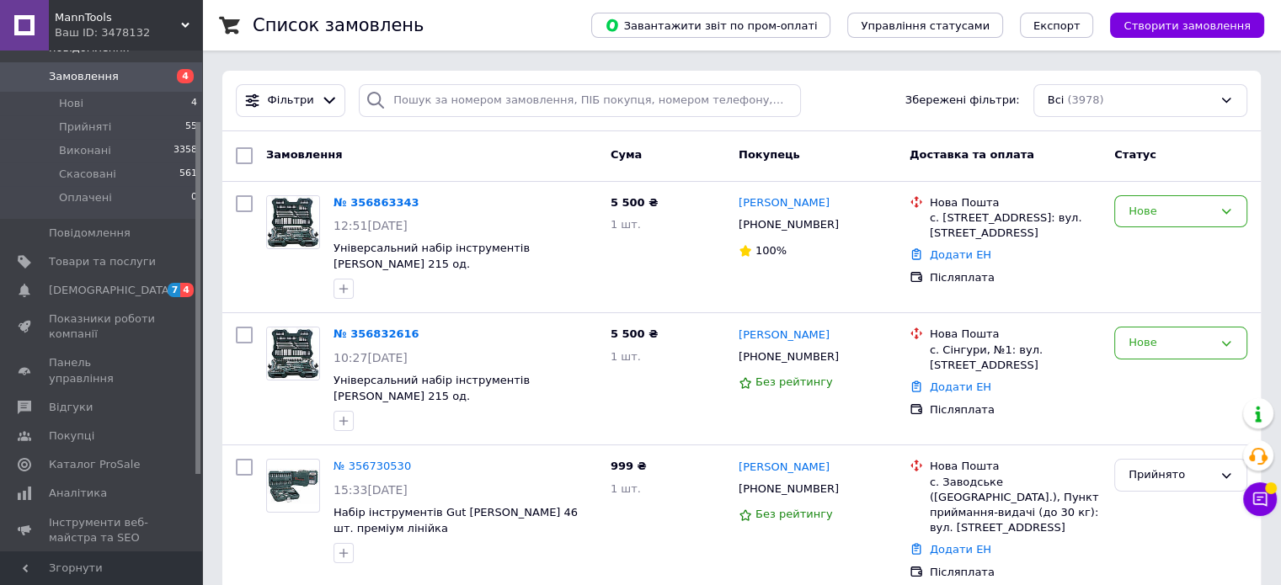
scroll to position [168, 0]
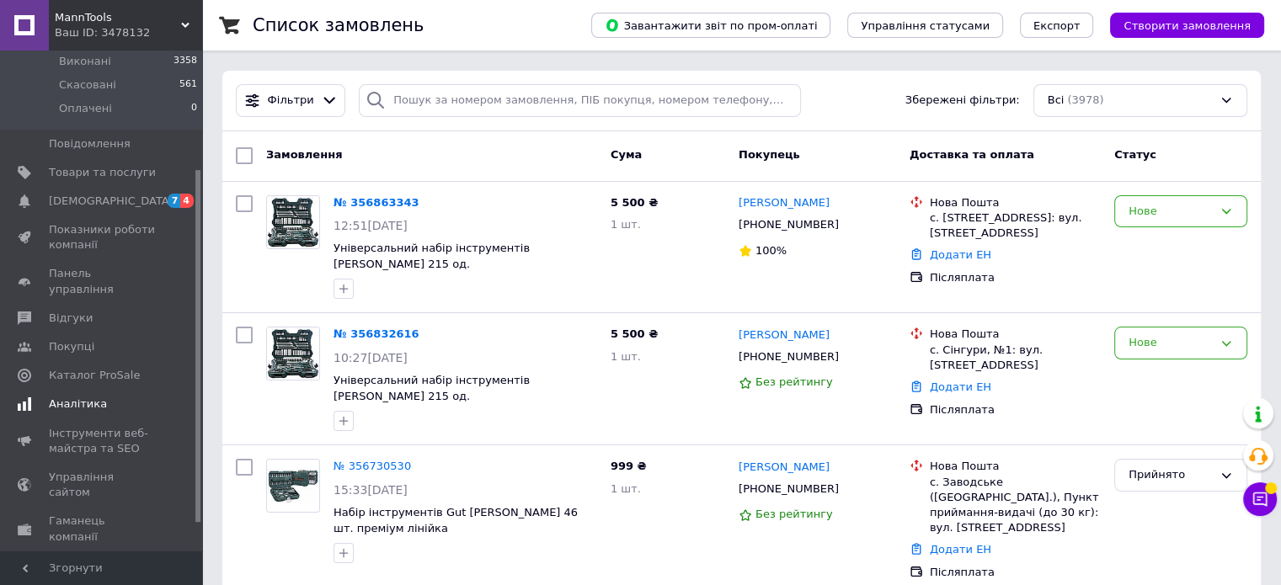
click at [77, 397] on span "Аналітика" at bounding box center [78, 404] width 58 height 15
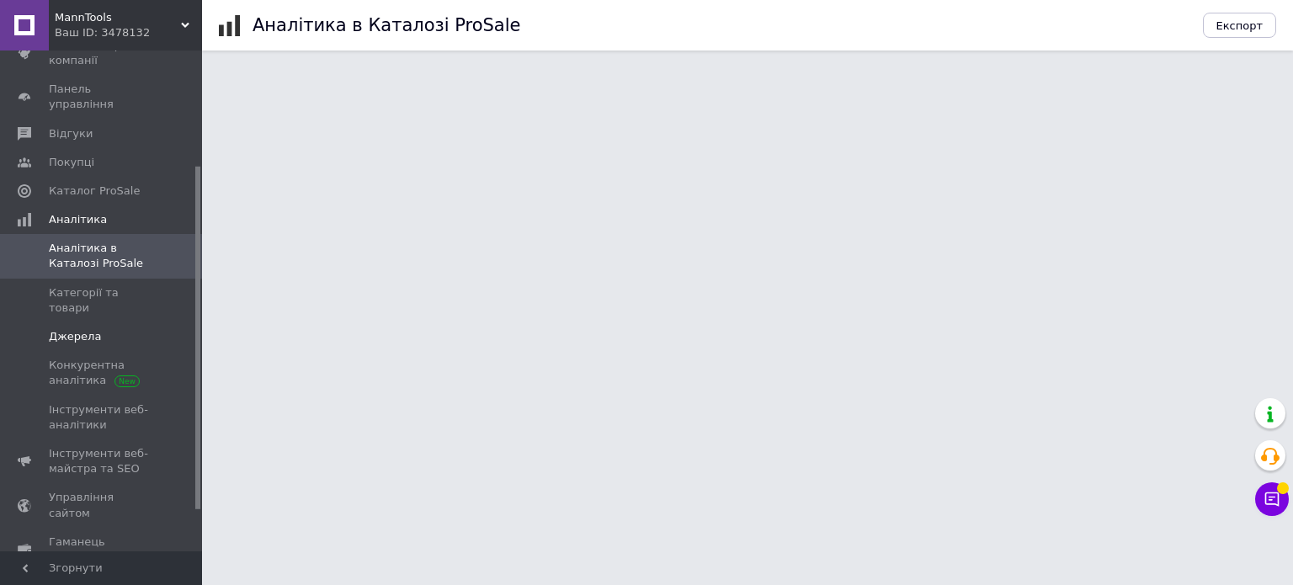
click at [71, 329] on span "Джерела" at bounding box center [75, 336] width 52 height 15
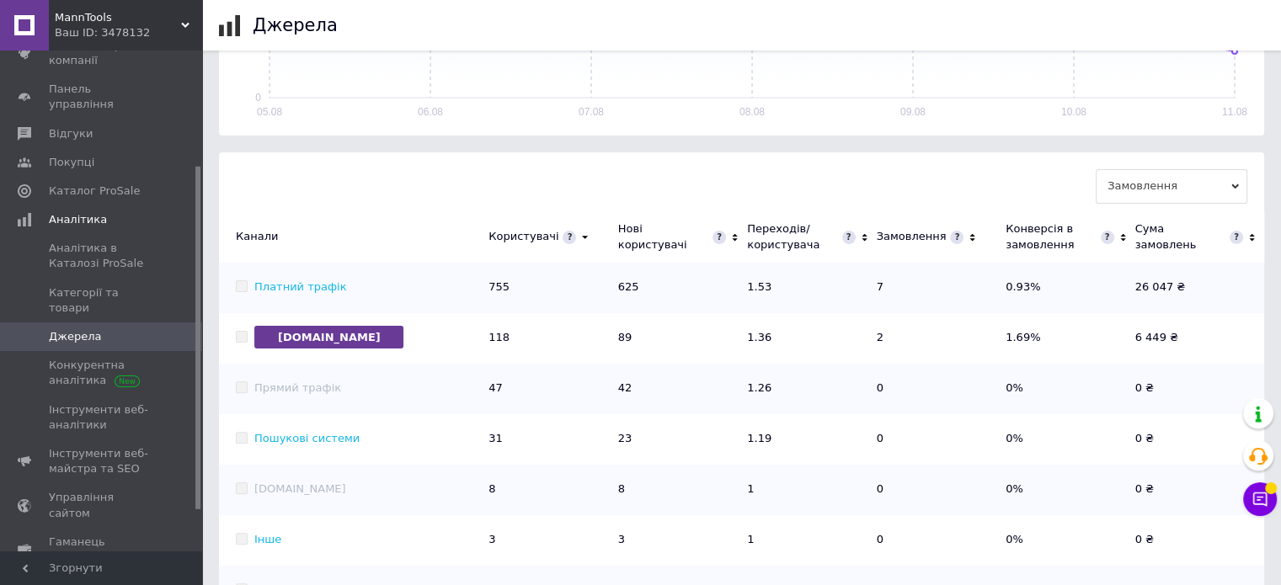
scroll to position [472, 0]
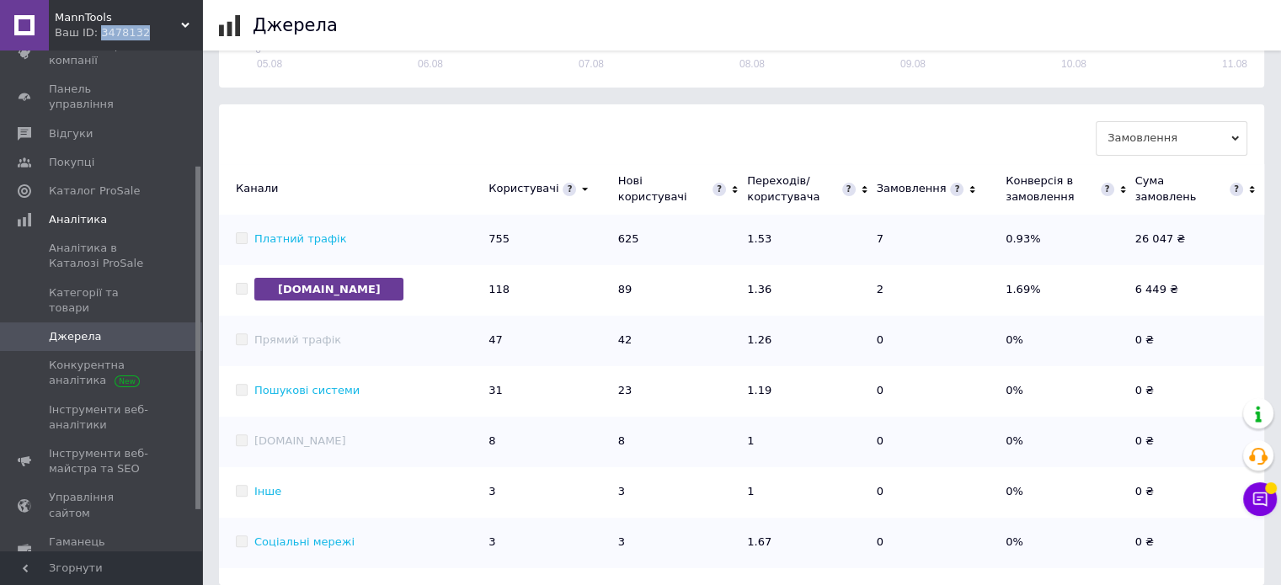
drag, startPoint x: 145, startPoint y: 34, endPoint x: 95, endPoint y: 40, distance: 50.1
click at [95, 40] on div "MannTools Ваш ID: 3478132" at bounding box center [125, 25] width 153 height 51
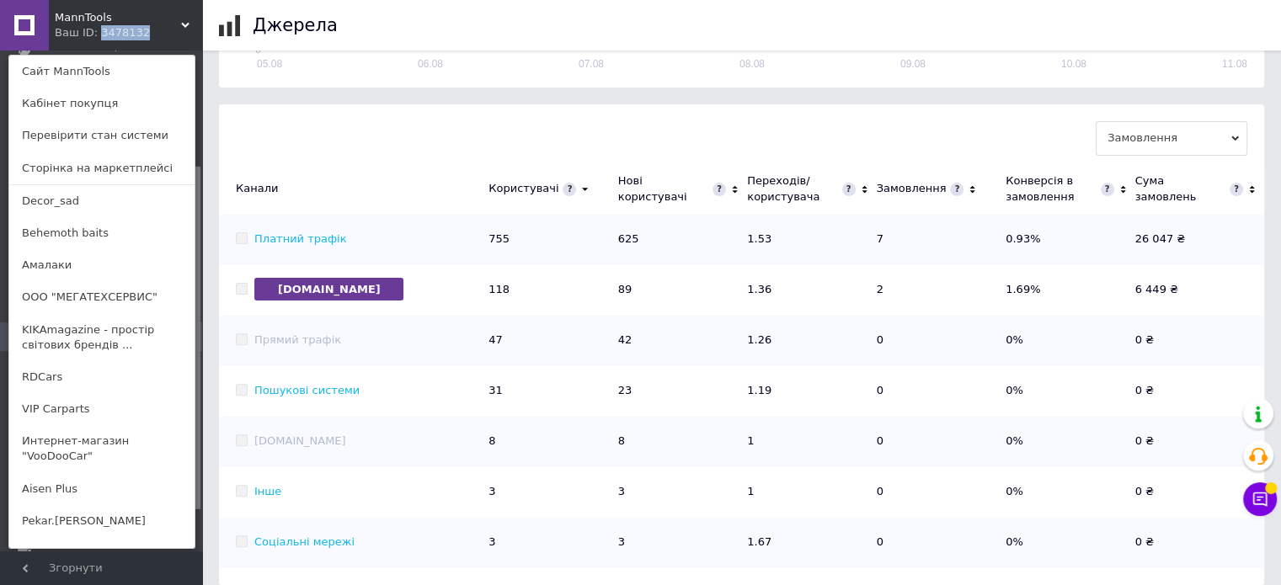
copy div "3478132"
click at [60, 23] on div "MannTools Ваш ID: 3478132" at bounding box center [87, 25] width 77 height 51
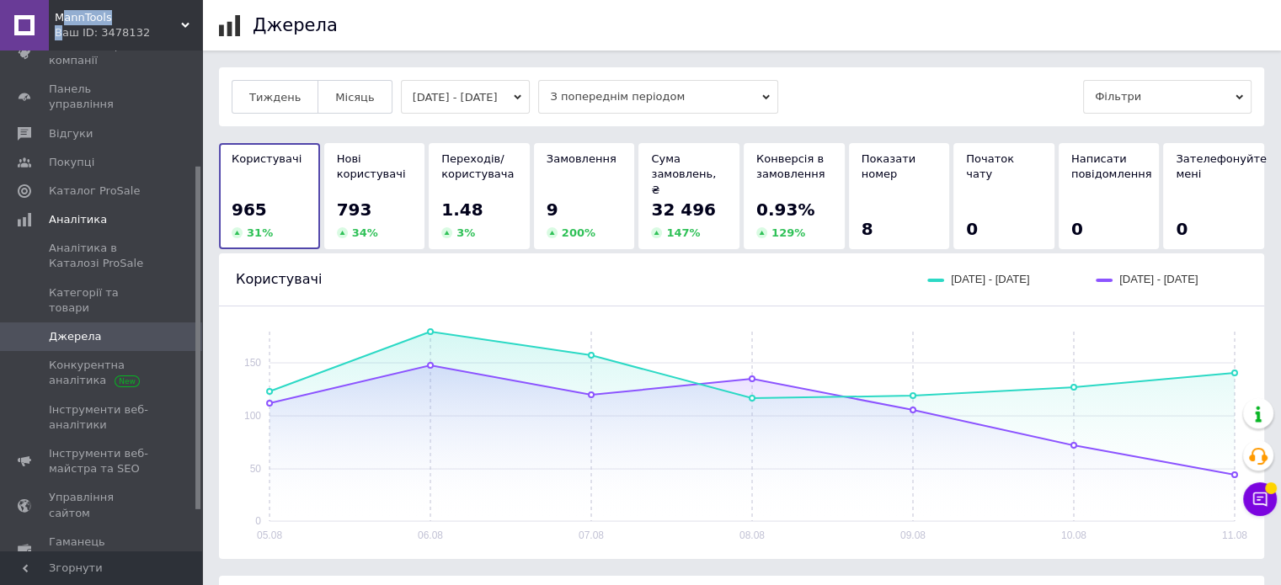
scroll to position [0, 0]
click at [345, 92] on span "Місяць" at bounding box center [354, 97] width 39 height 13
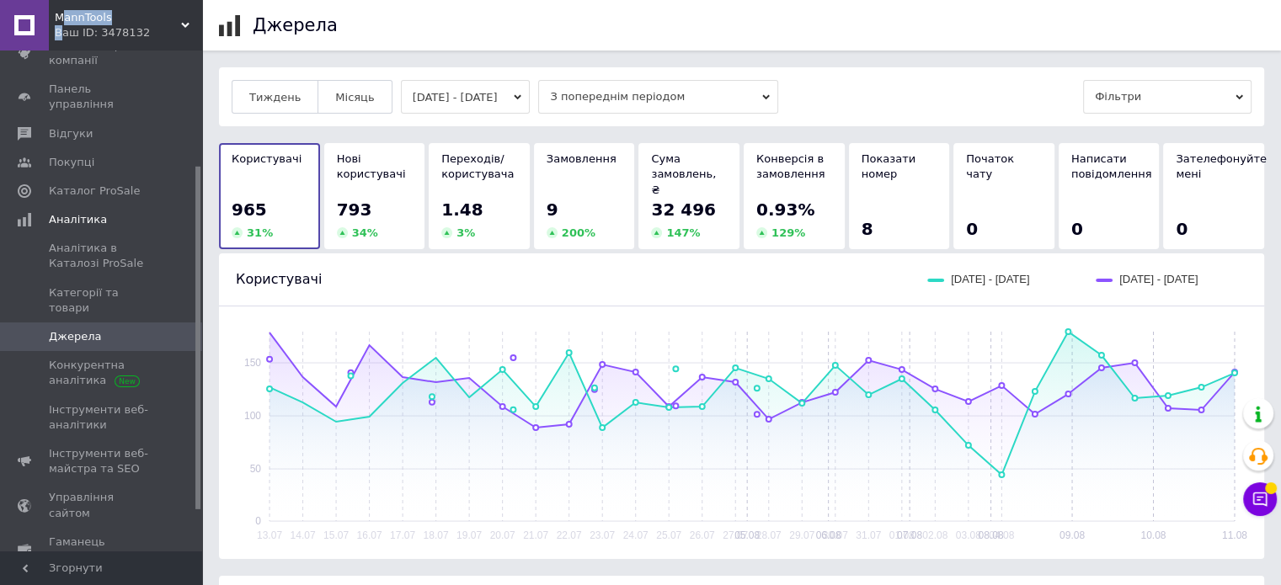
click at [447, 96] on button "13.07.2025 - 11.08.2025" at bounding box center [466, 97] width 130 height 34
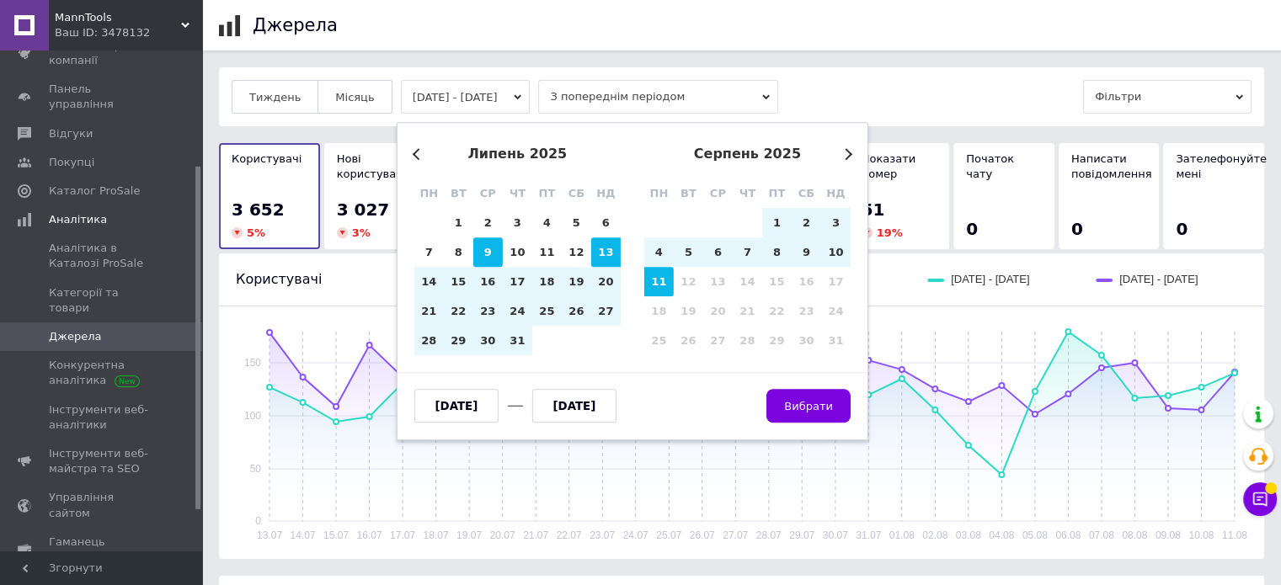
click at [485, 253] on div "9" at bounding box center [487, 251] width 29 height 29
type input "09.07.2025"
click at [663, 279] on div "11" at bounding box center [658, 281] width 29 height 29
type input "[DATE]"
click at [828, 407] on span "Вибрати" at bounding box center [808, 406] width 49 height 13
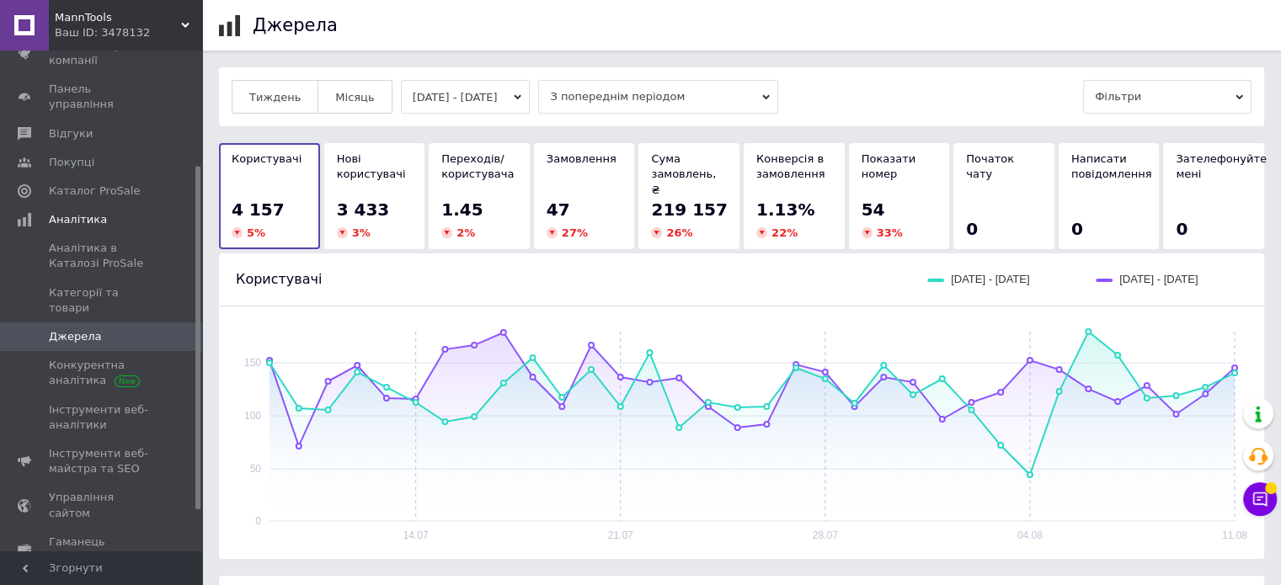
click at [758, 93] on span "З попереднім періодом" at bounding box center [658, 97] width 240 height 34
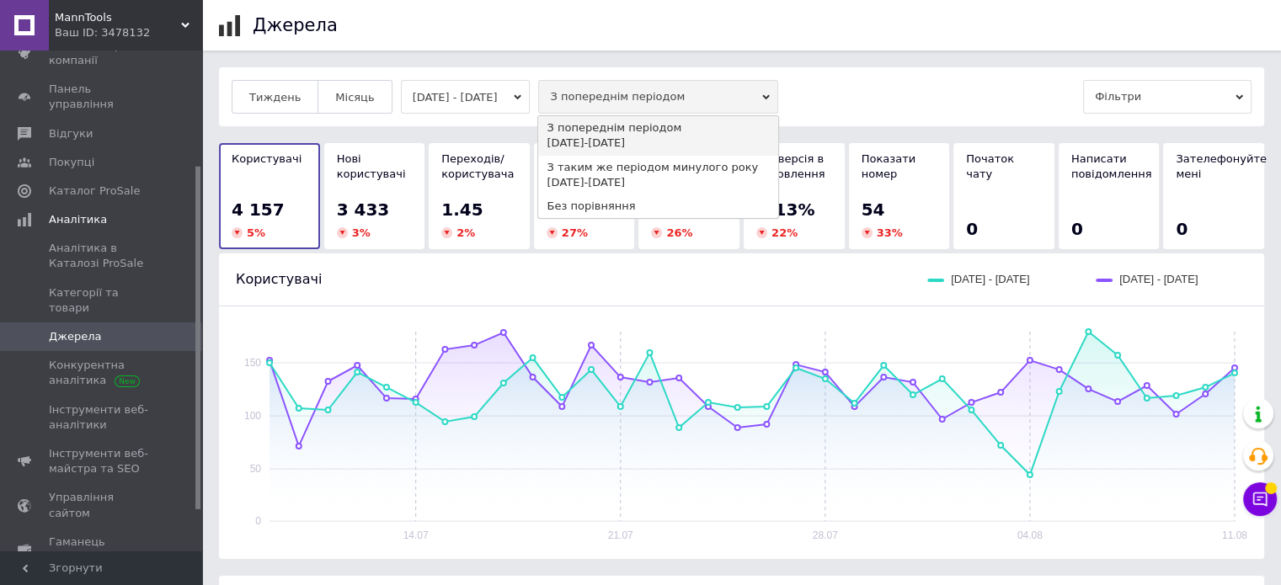
drag, startPoint x: 702, startPoint y: 202, endPoint x: 1010, endPoint y: 162, distance: 310.8
click at [706, 201] on div "Без порівняння" at bounding box center [657, 206] width 223 height 15
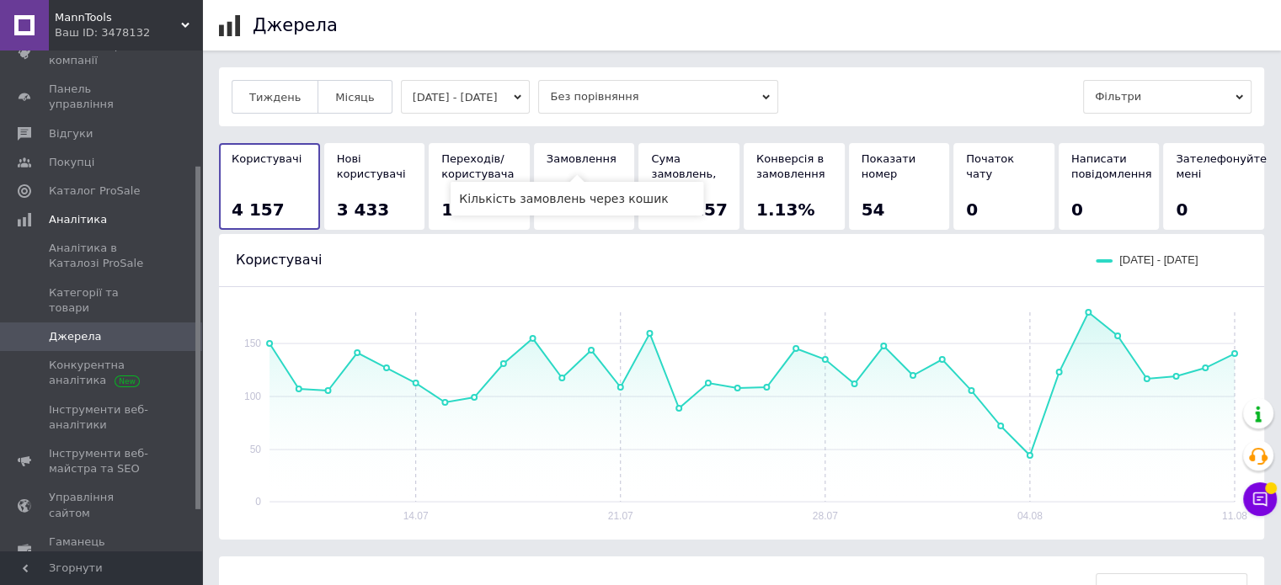
drag, startPoint x: 606, startPoint y: 155, endPoint x: 717, endPoint y: 166, distance: 110.8
click at [606, 156] on span "Замовлення" at bounding box center [581, 158] width 70 height 13
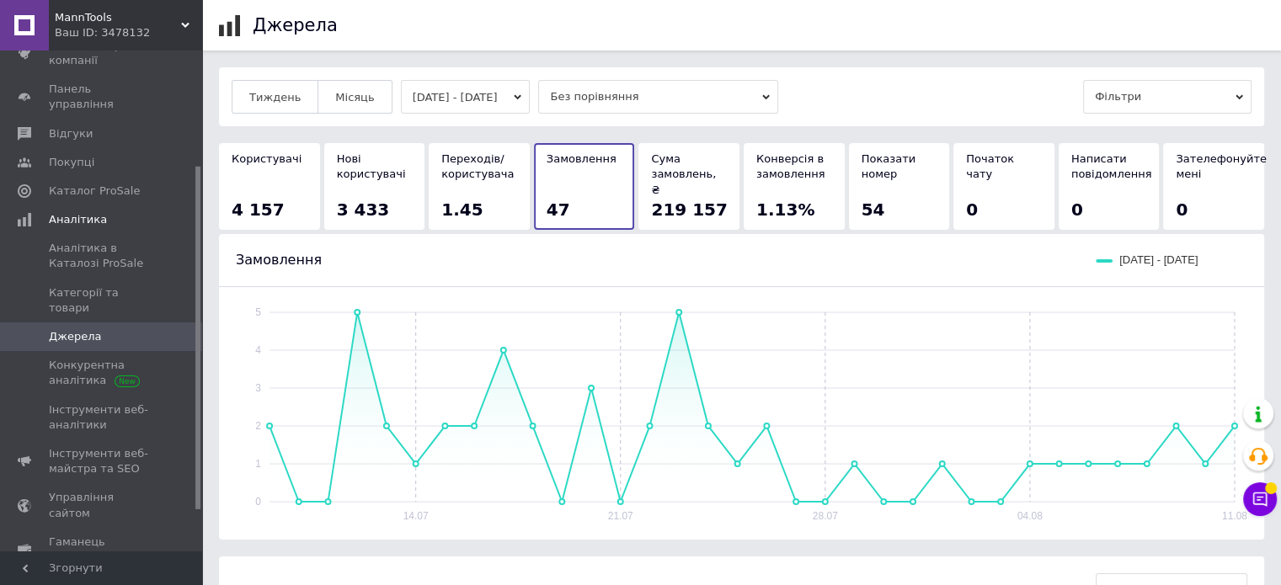
drag, startPoint x: 285, startPoint y: 185, endPoint x: 584, endPoint y: 223, distance: 302.1
click at [310, 181] on div "Користувачі 4 157" at bounding box center [269, 186] width 101 height 87
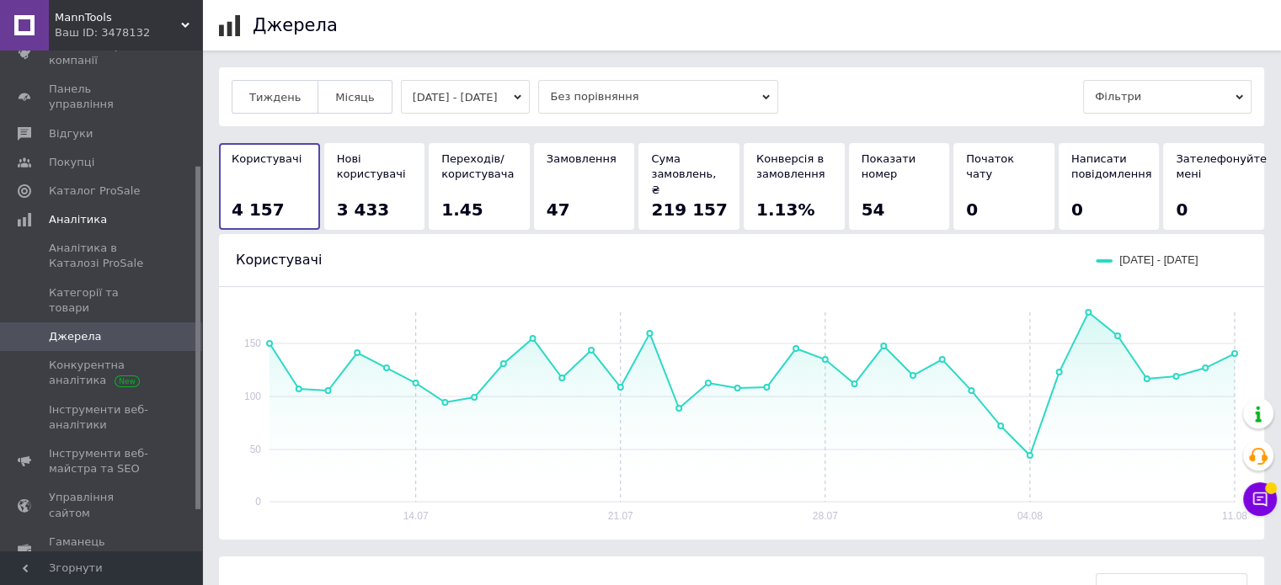
click at [74, 329] on span "Джерела" at bounding box center [75, 336] width 52 height 15
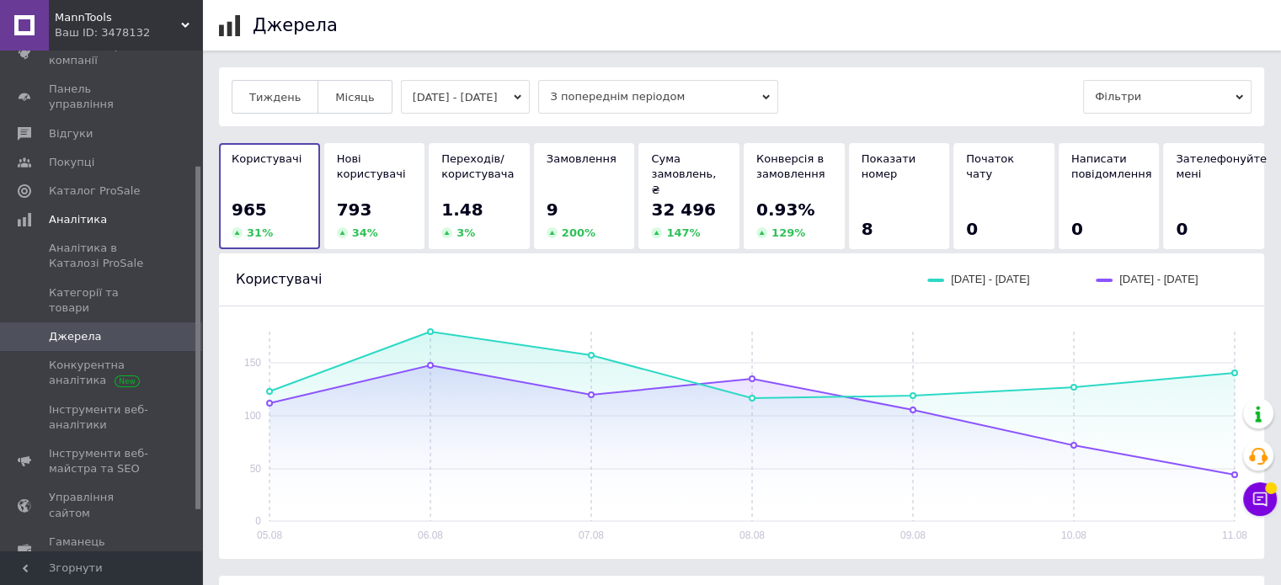
click at [121, 11] on span "MannTools" at bounding box center [118, 17] width 126 height 15
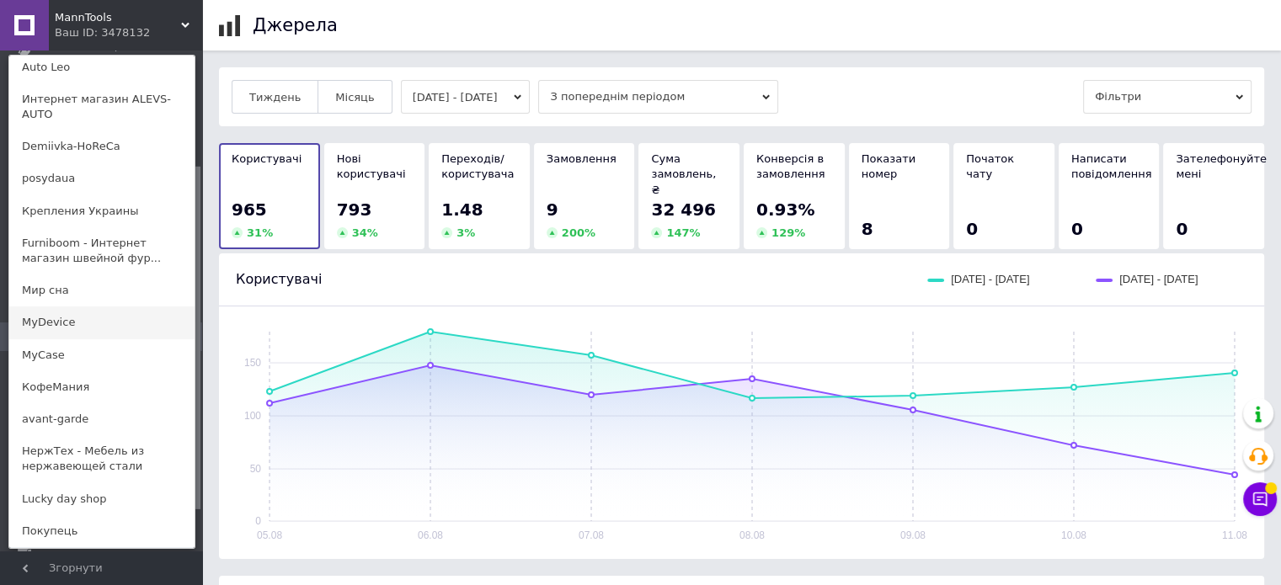
scroll to position [758, 0]
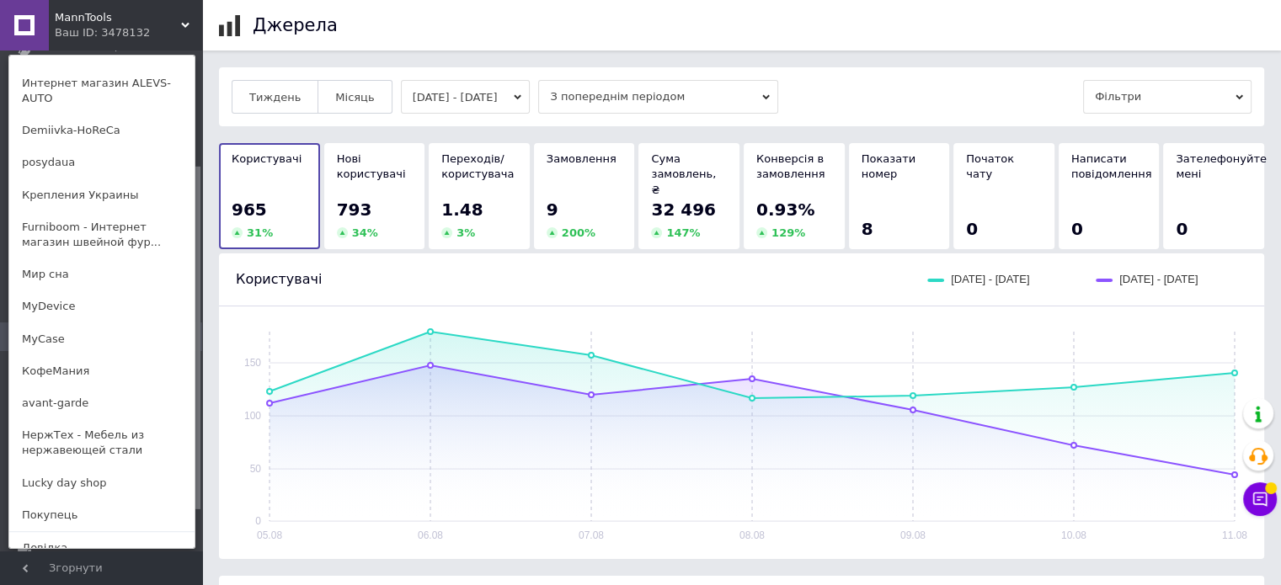
click at [123, 19] on span "MannTools" at bounding box center [118, 17] width 126 height 15
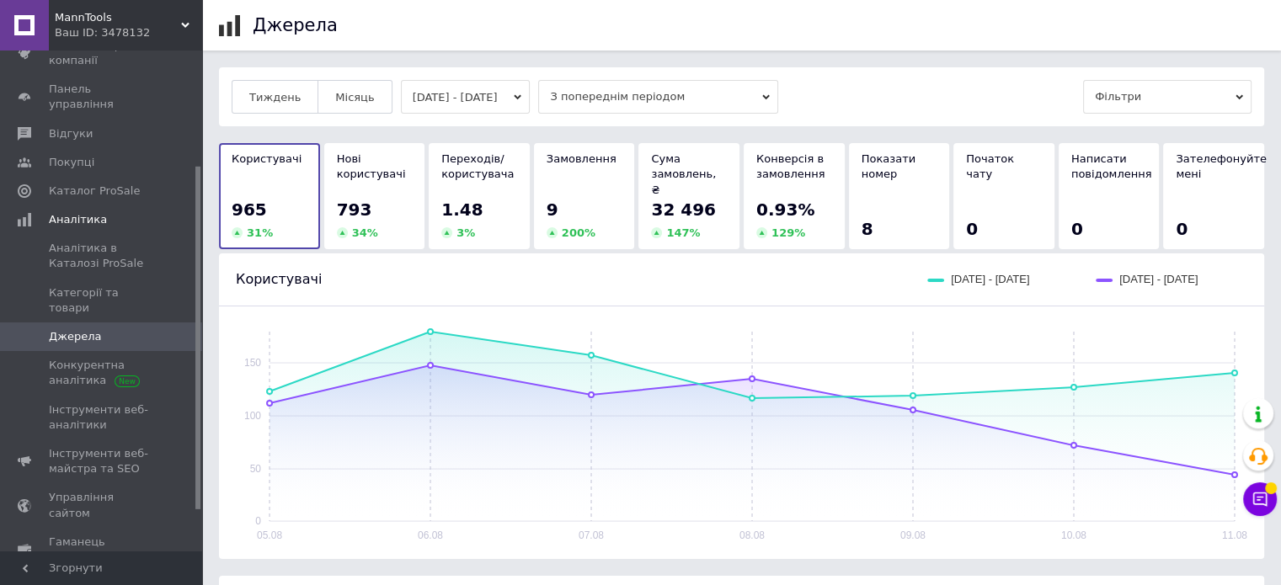
click at [109, 28] on div "Ваш ID: 3478132" at bounding box center [128, 32] width 147 height 15
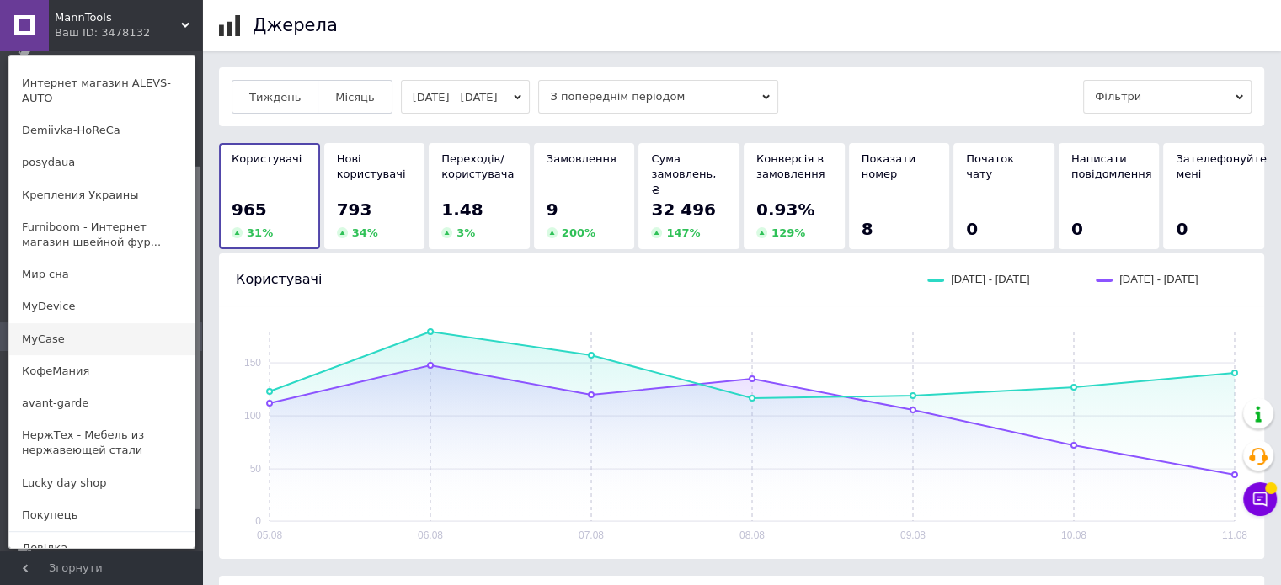
click at [62, 323] on link "MyCase" at bounding box center [101, 339] width 185 height 32
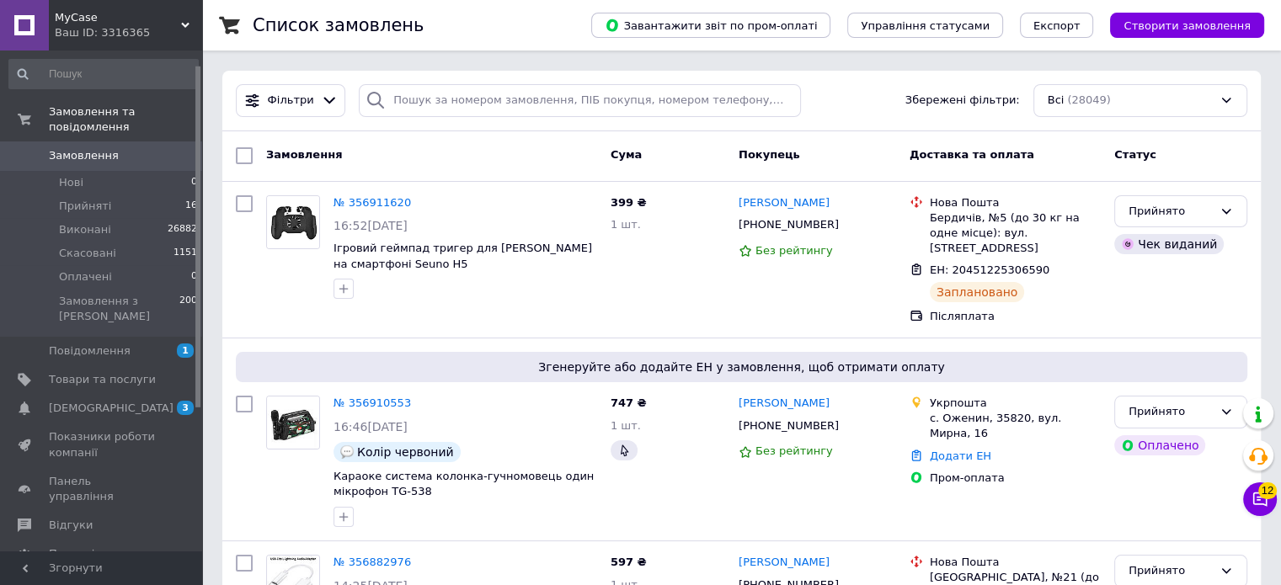
scroll to position [168, 0]
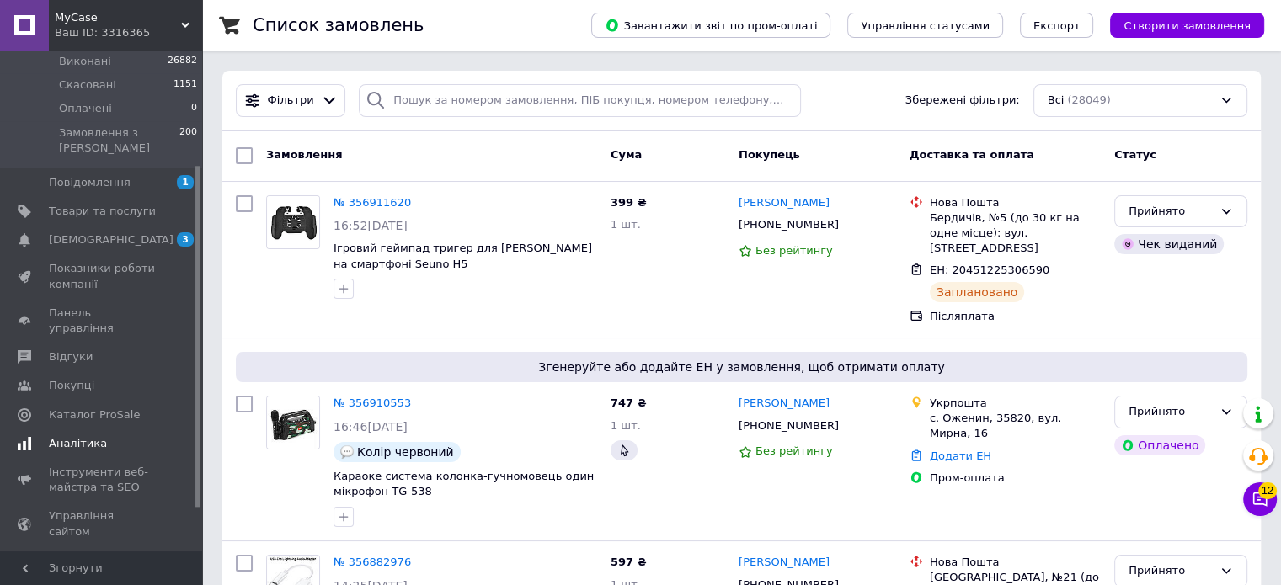
click at [67, 436] on span "Аналітика" at bounding box center [78, 443] width 58 height 15
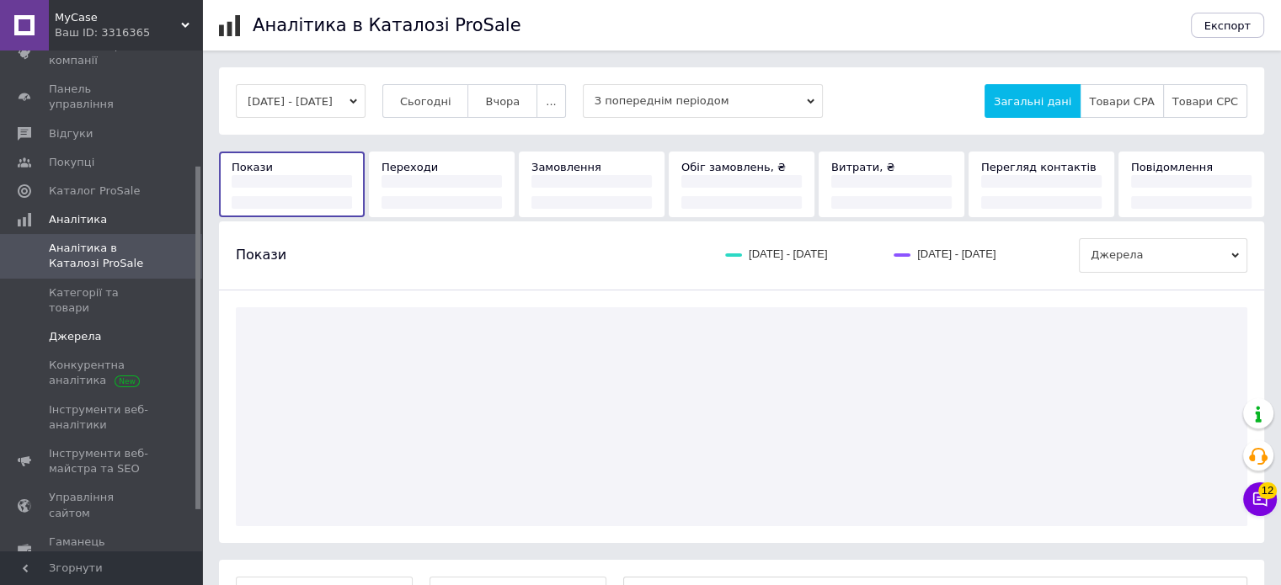
click at [76, 329] on span "Джерела" at bounding box center [75, 336] width 52 height 15
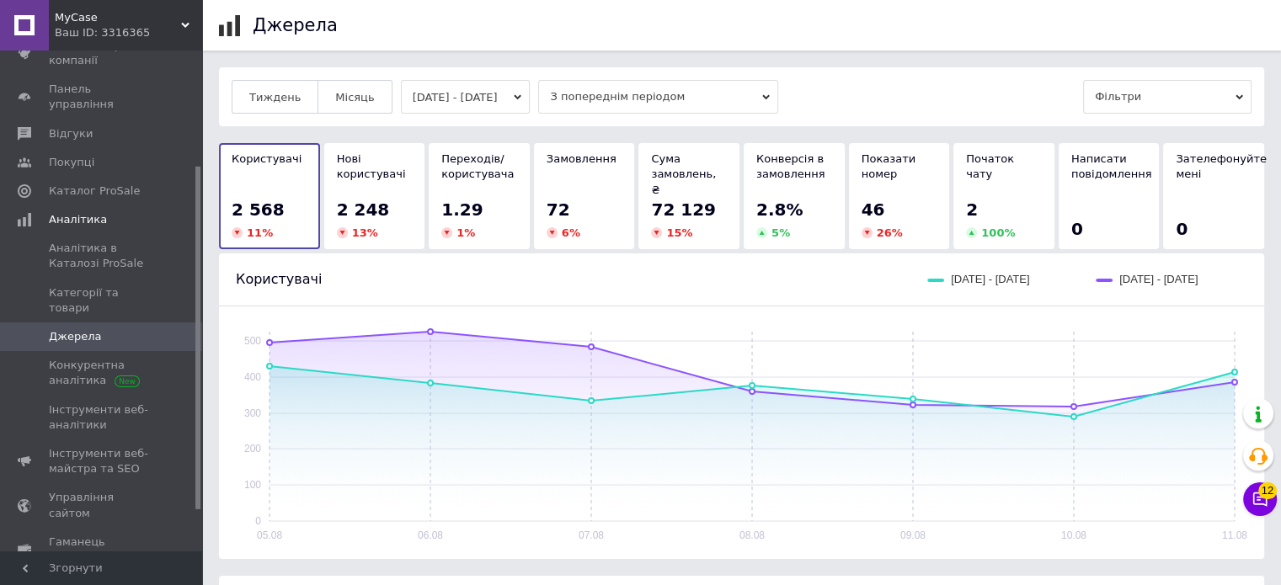
click at [1171, 110] on div "Тиждень Місяць [DATE] - [DATE] З попереднім періодом Фільтри" at bounding box center [741, 96] width 1045 height 59
drag, startPoint x: 1171, startPoint y: 93, endPoint x: 1162, endPoint y: 114, distance: 22.2
click at [1170, 93] on span "Фільтри" at bounding box center [1167, 97] width 168 height 34
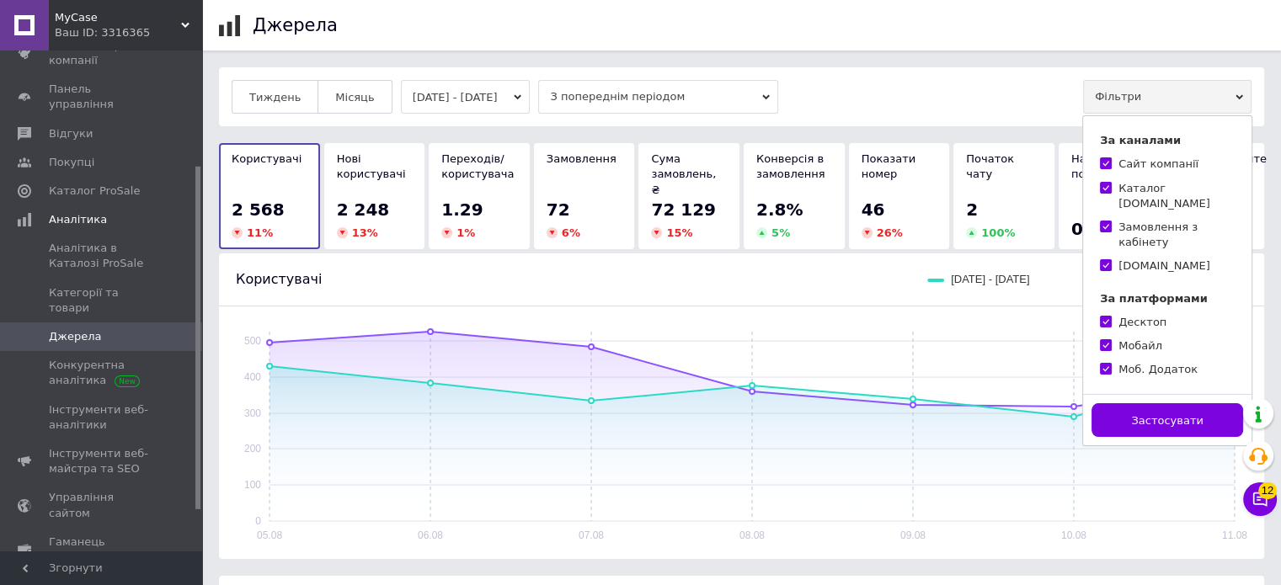
click at [1138, 192] on div "Каталог Prom.ua" at bounding box center [1176, 196] width 116 height 30
click at [1111, 192] on input "Каталог Prom.ua" at bounding box center [1105, 187] width 11 height 11
checkbox input "false"
click at [1138, 220] on div "Замовлення з кабінету" at bounding box center [1176, 235] width 116 height 30
click at [1111, 221] on input "Замовлення з кабінету" at bounding box center [1105, 226] width 11 height 11
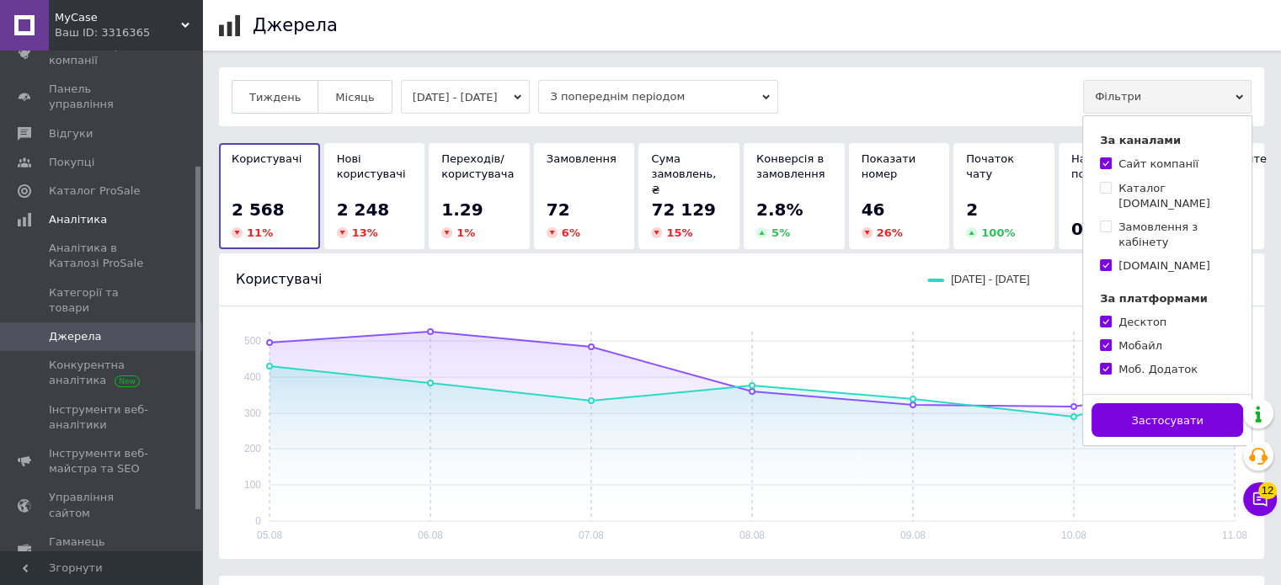
checkbox input "false"
click at [1138, 258] on div "Bigl.ua" at bounding box center [1164, 265] width 92 height 15
click at [1111, 259] on input "Bigl.ua" at bounding box center [1105, 264] width 11 height 11
checkbox input "false"
click at [1135, 403] on button "Застосувати" at bounding box center [1167, 420] width 152 height 34
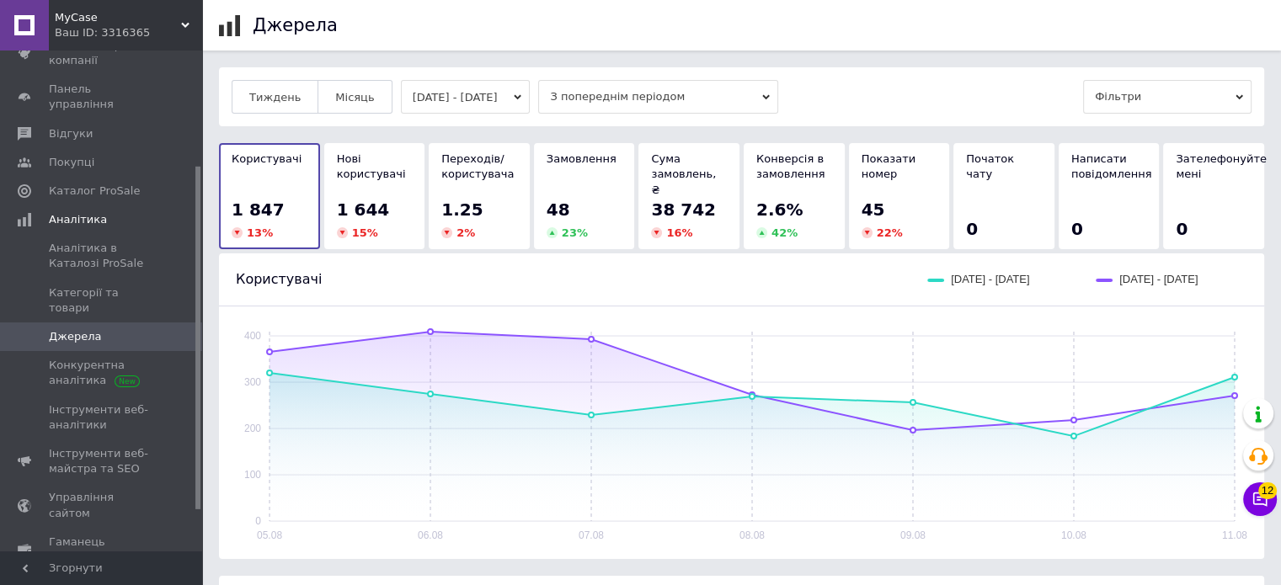
click at [447, 99] on button "[DATE] - [DATE]" at bounding box center [466, 97] width 130 height 34
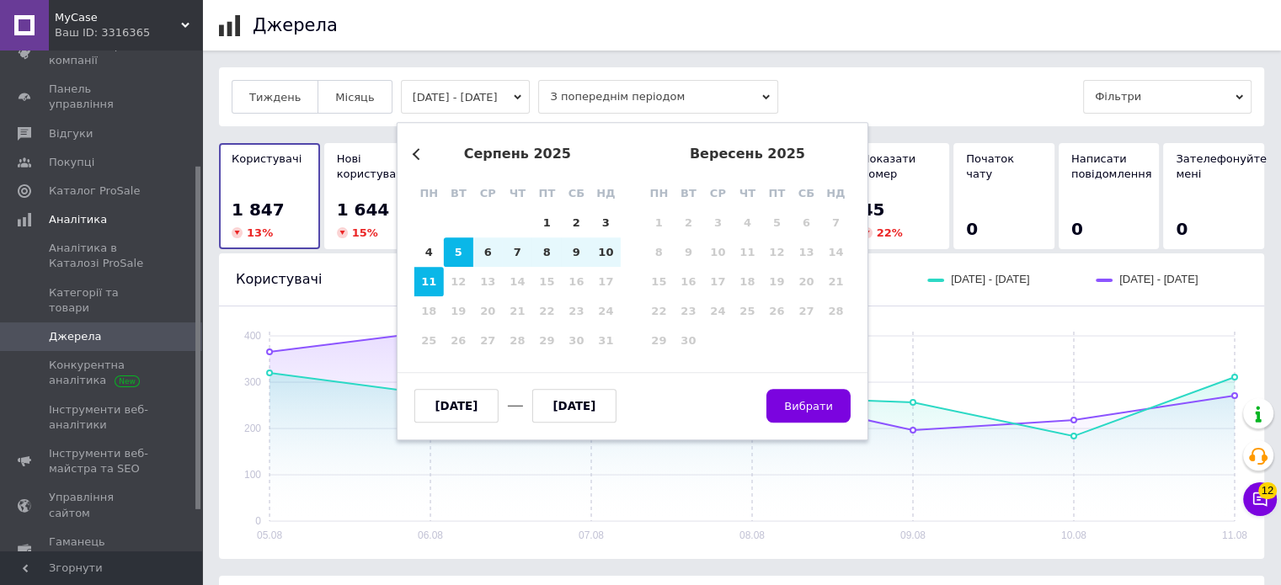
drag, startPoint x: 533, startPoint y: 221, endPoint x: 521, endPoint y: 236, distance: 18.5
click at [534, 221] on div "1" at bounding box center [546, 222] width 29 height 29
type input "01.08.2025"
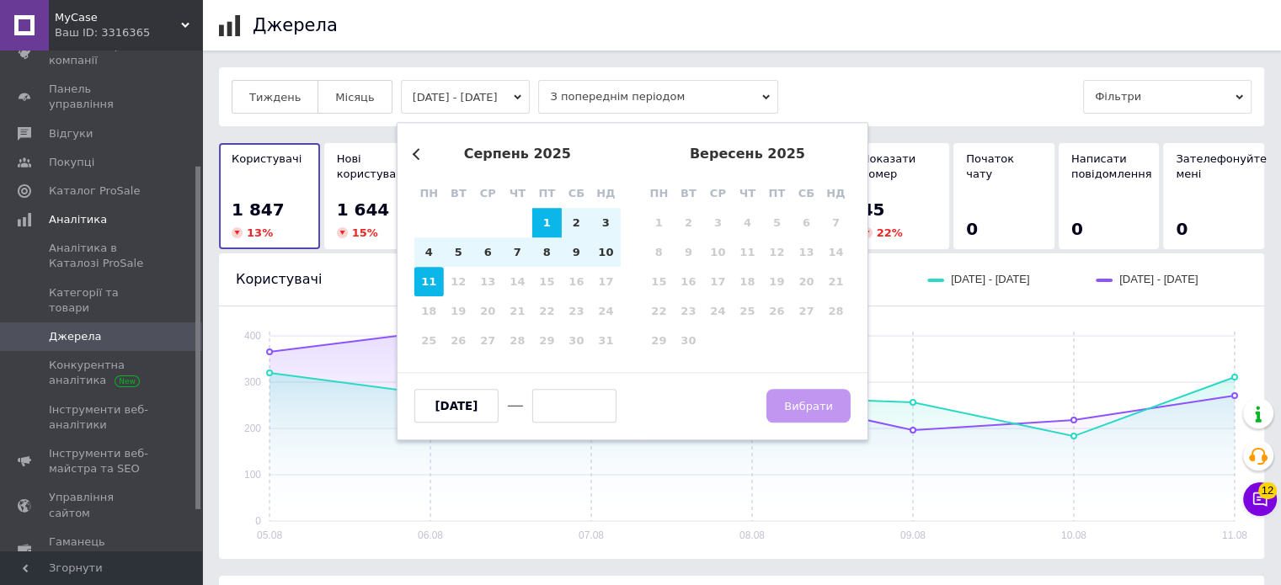
click at [429, 275] on div "11" at bounding box center [428, 281] width 29 height 29
type input "11.08.2025"
click at [821, 410] on span "Вибрати" at bounding box center [808, 406] width 49 height 13
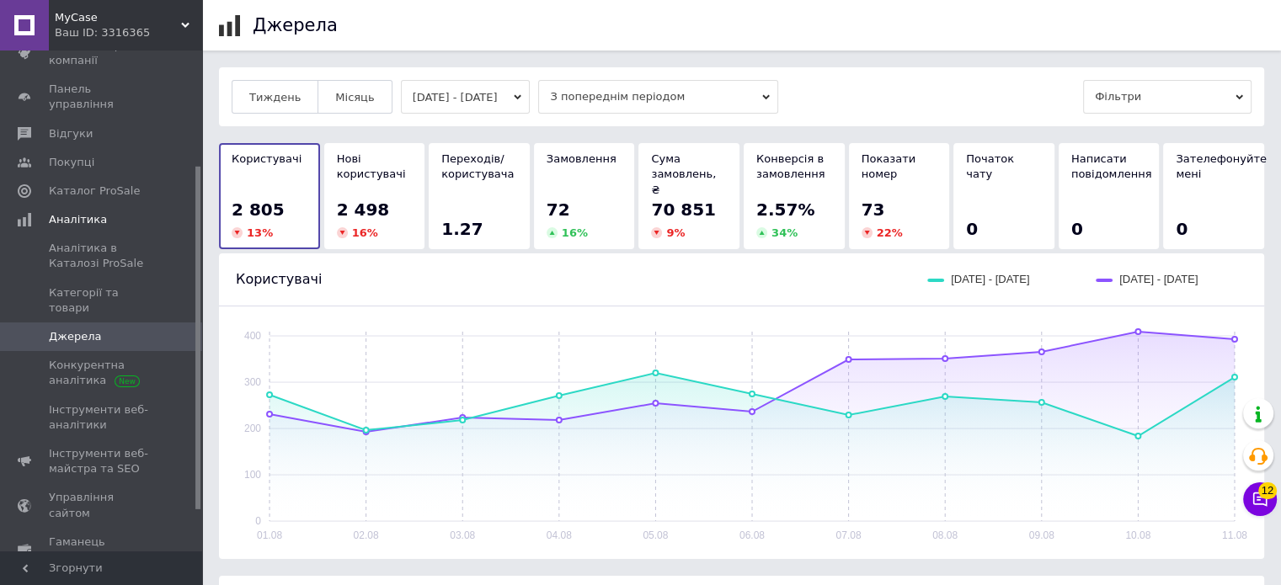
drag, startPoint x: 88, startPoint y: 24, endPoint x: 165, endPoint y: 104, distance: 110.7
click at [87, 23] on span "MyCase" at bounding box center [118, 17] width 126 height 15
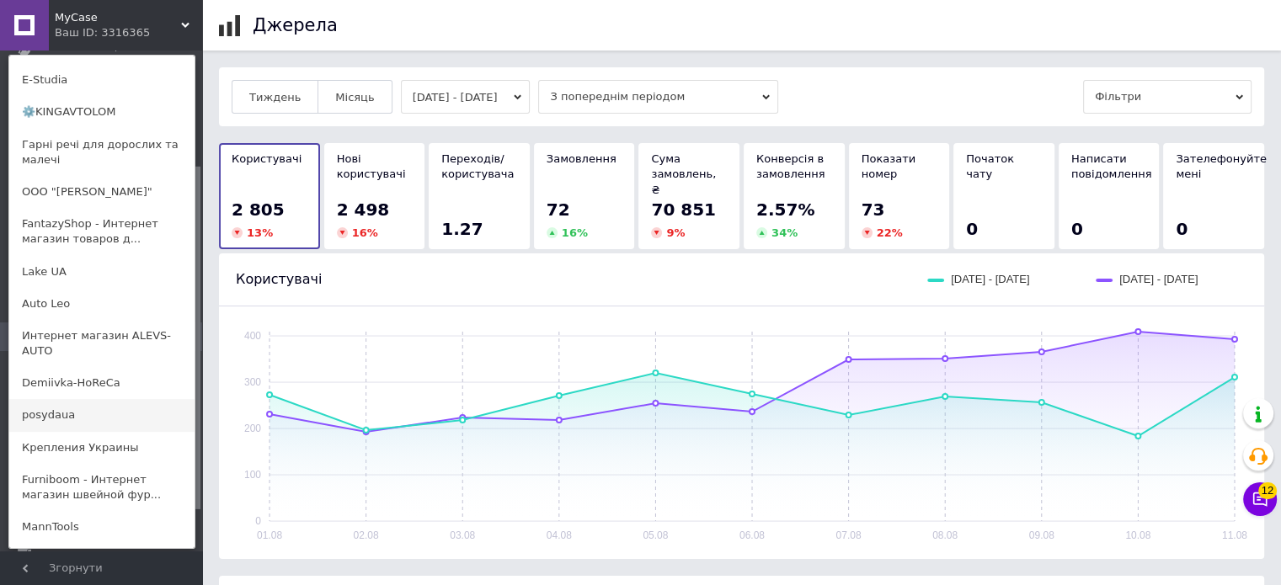
scroll to position [674, 0]
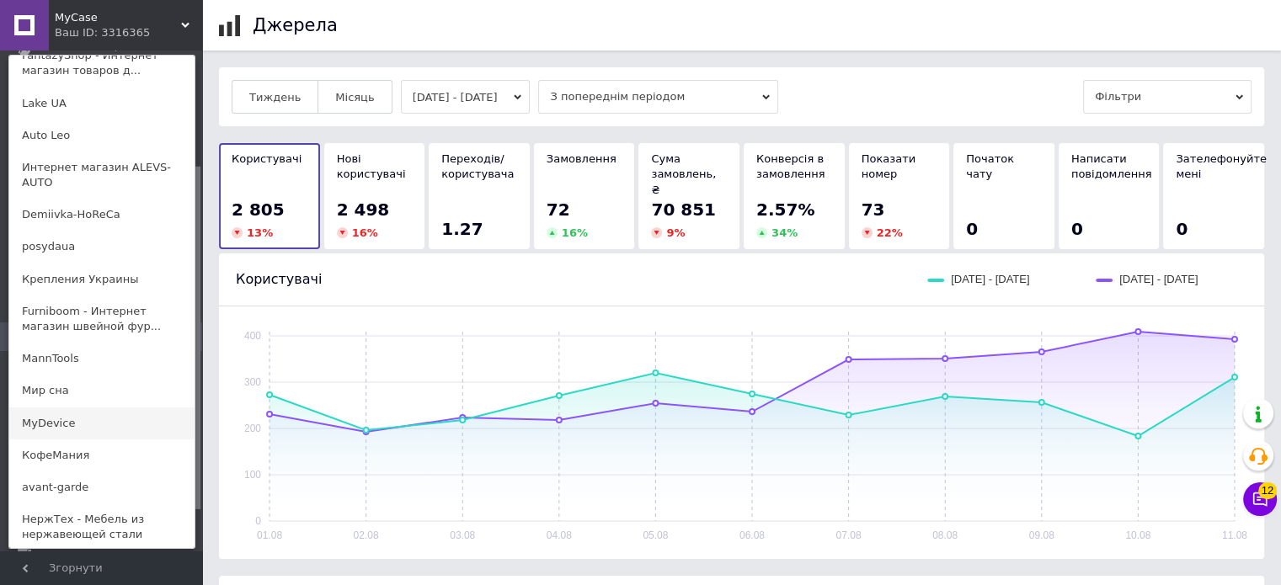
click at [57, 408] on link "MyDevice" at bounding box center [101, 424] width 185 height 32
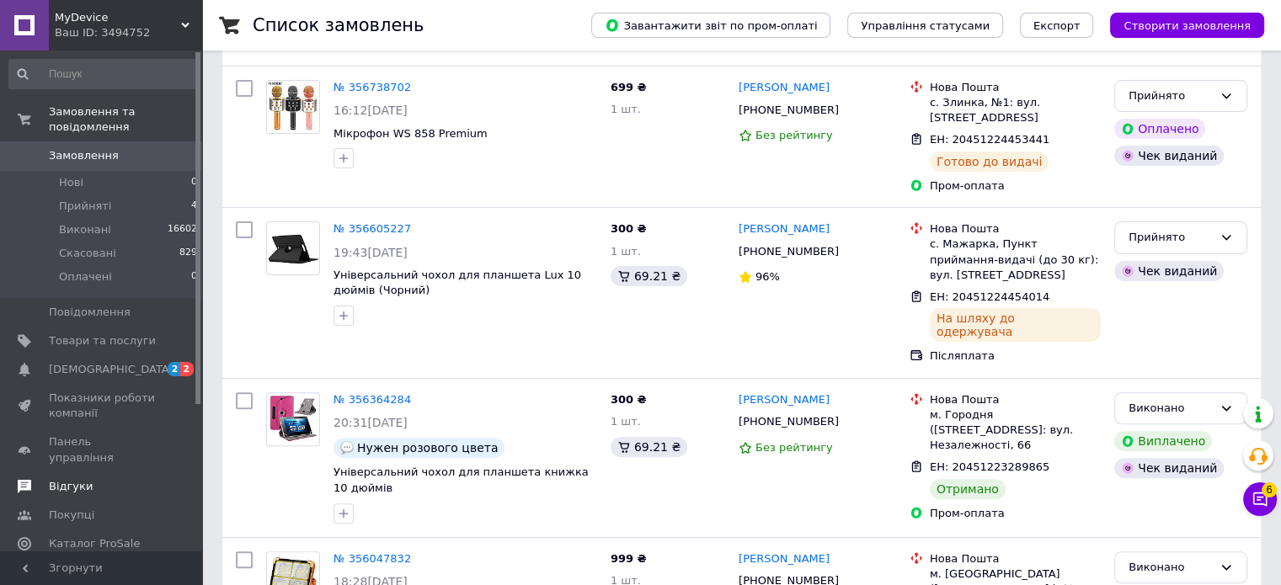
scroll to position [168, 0]
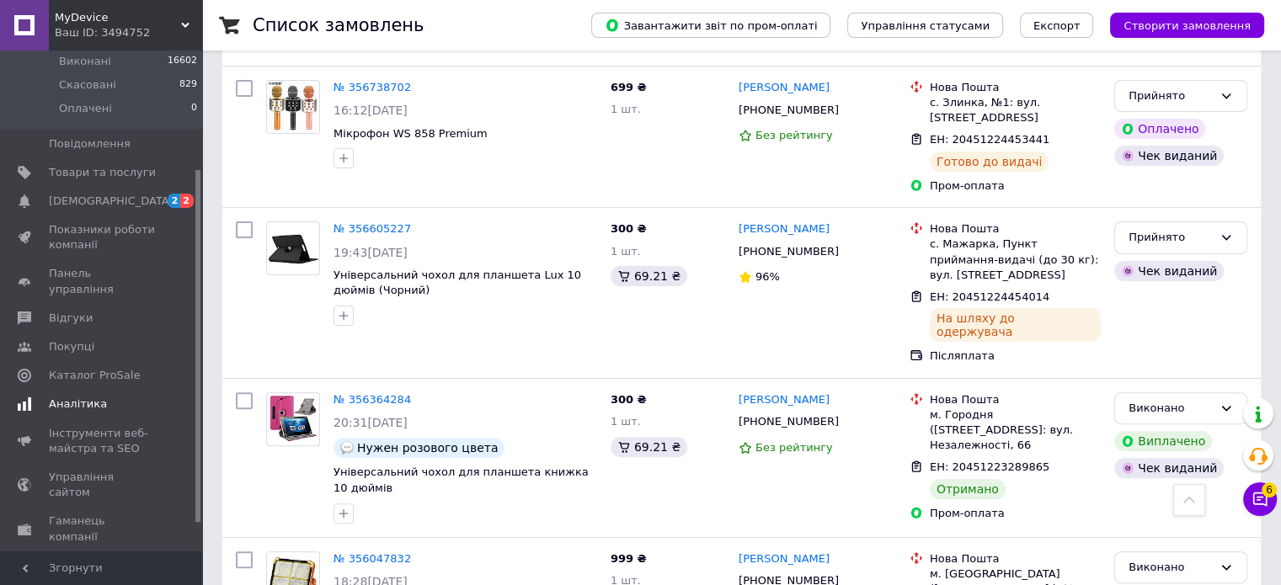
click at [88, 397] on span "Аналітика" at bounding box center [78, 404] width 58 height 15
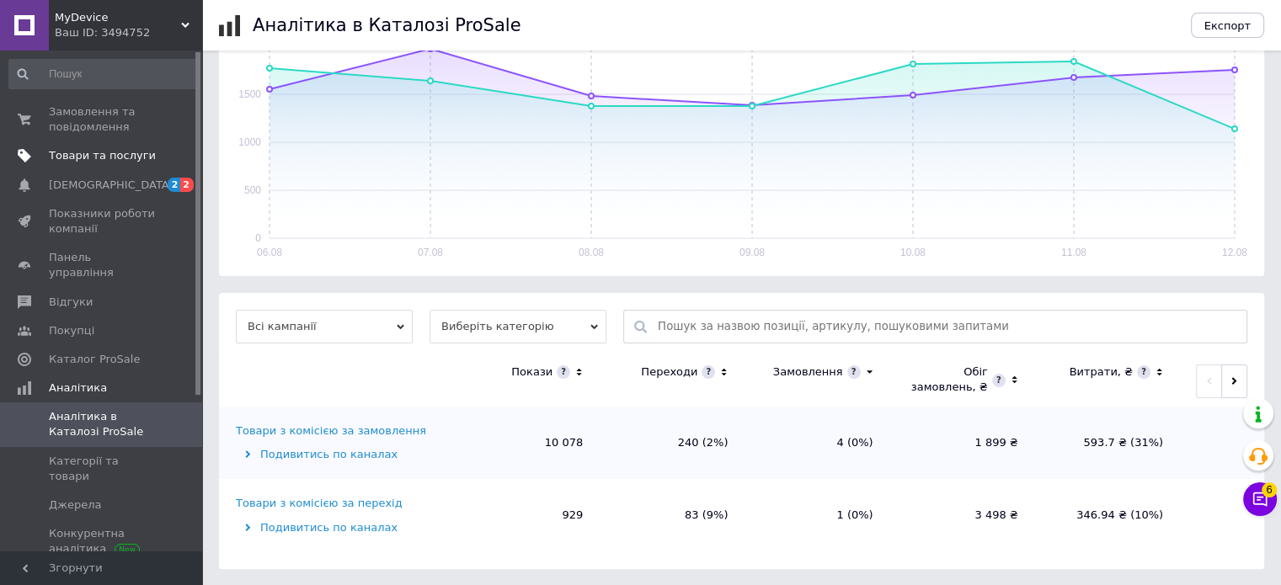
click at [77, 154] on span "Товари та послуги" at bounding box center [102, 155] width 107 height 15
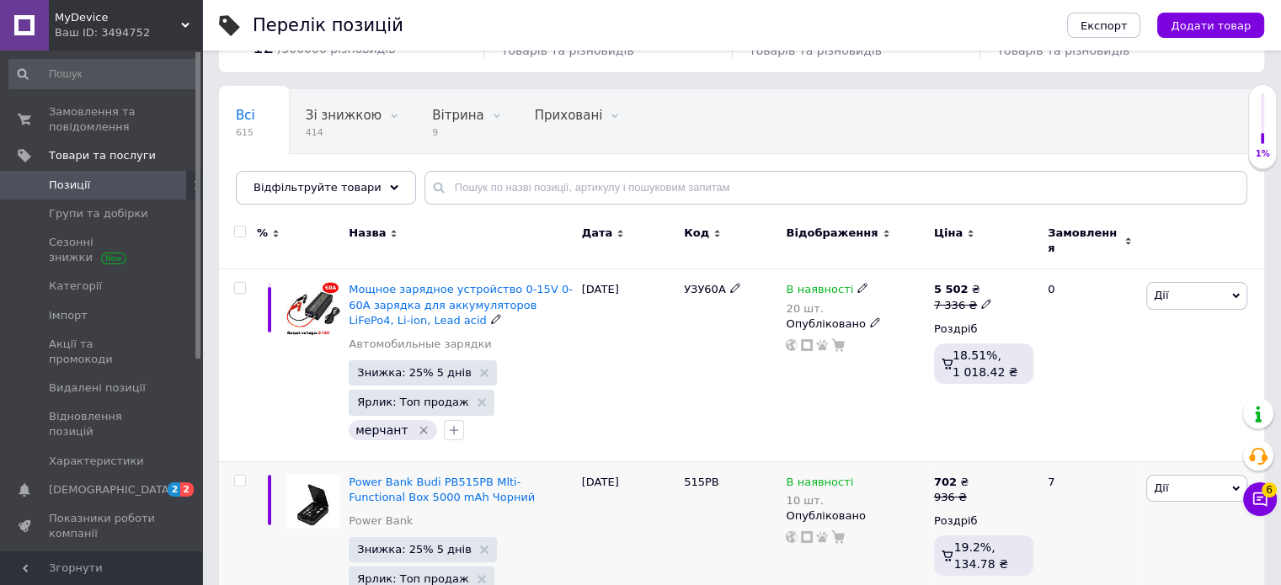
scroll to position [337, 0]
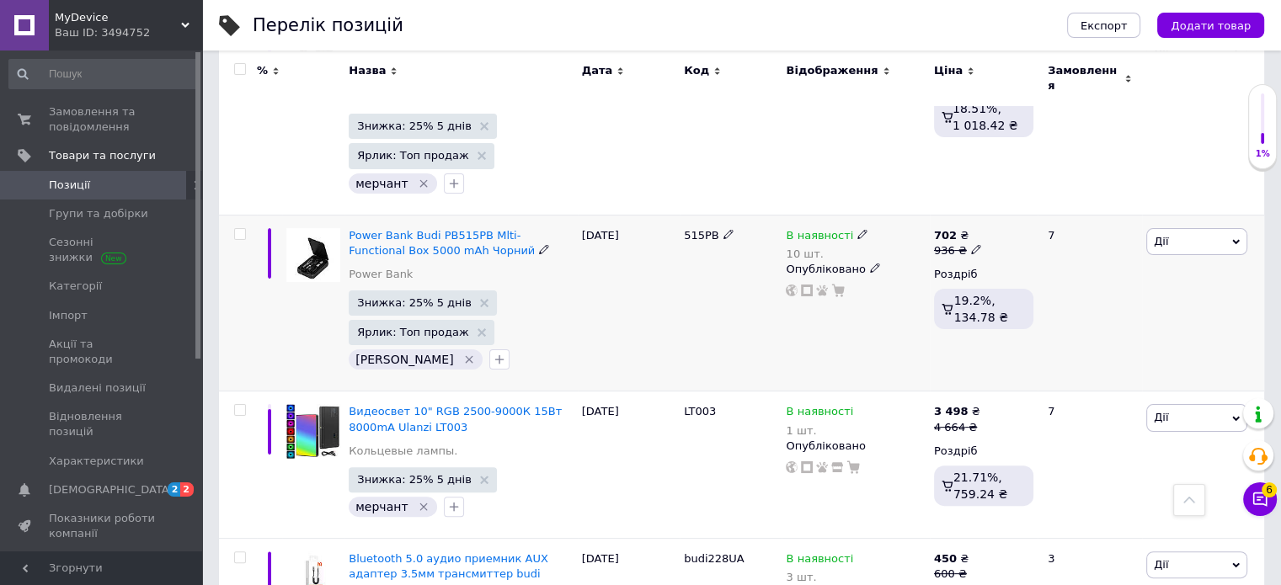
click at [219, 292] on div at bounding box center [238, 303] width 38 height 177
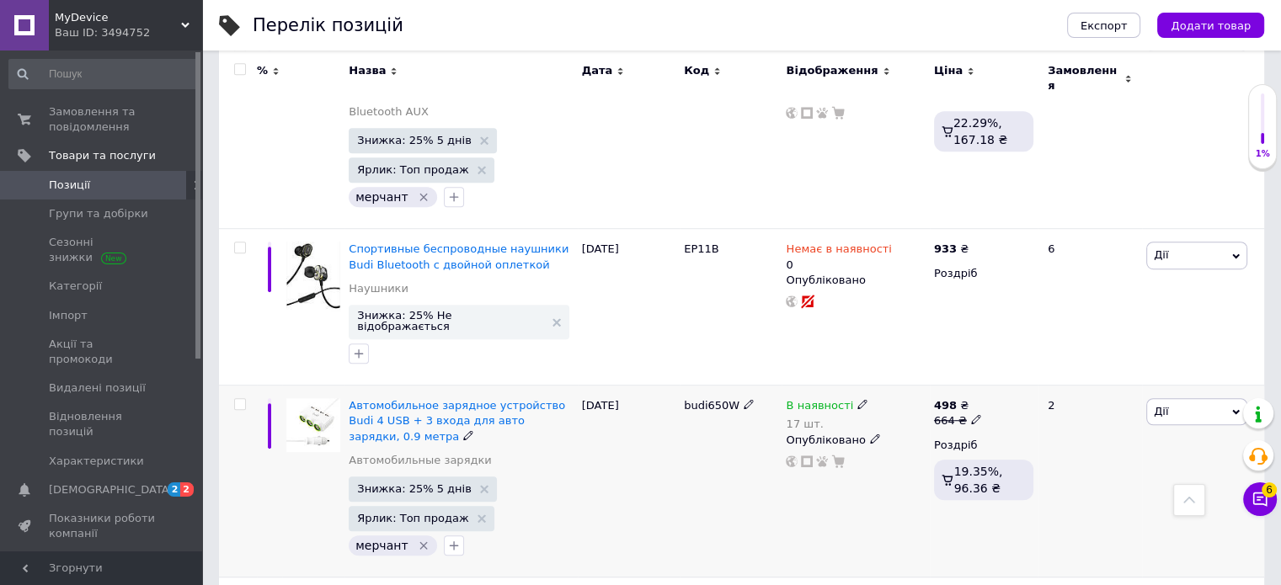
scroll to position [1179, 0]
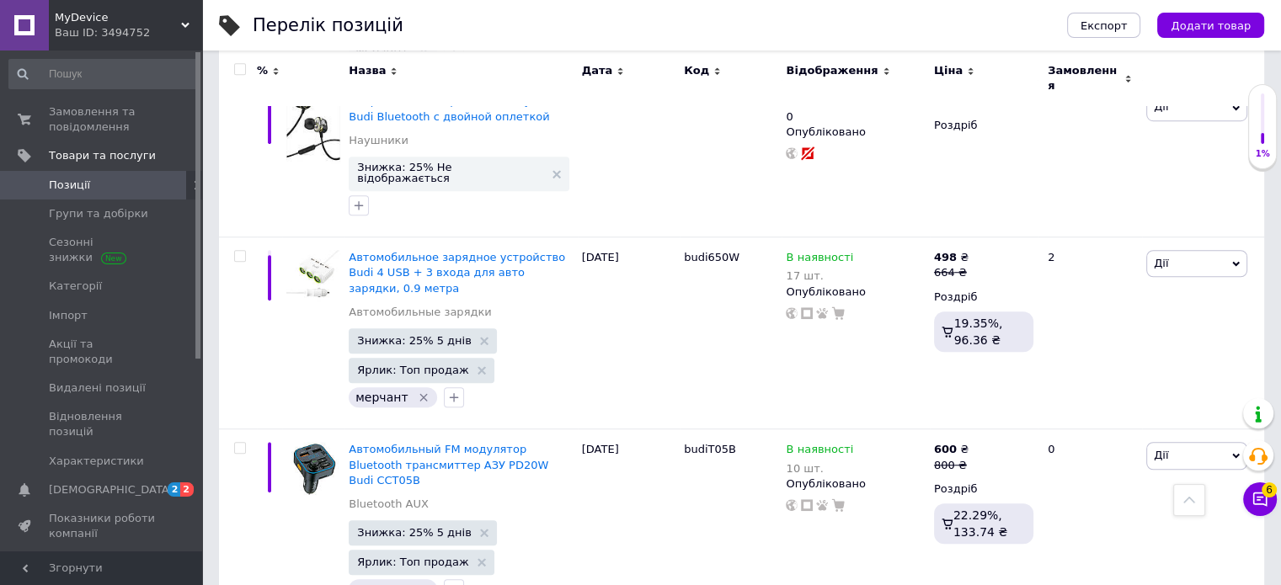
click at [73, 24] on span "MyDevice" at bounding box center [118, 17] width 126 height 15
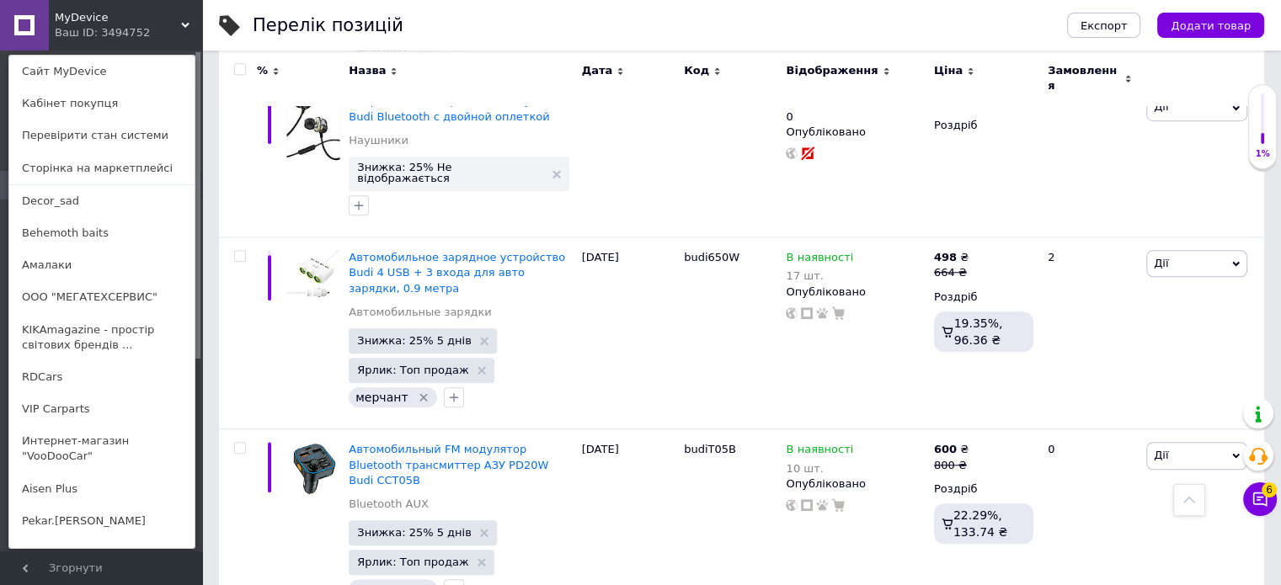
click at [124, 35] on div "Ваш ID: 3494752" at bounding box center [90, 32] width 71 height 15
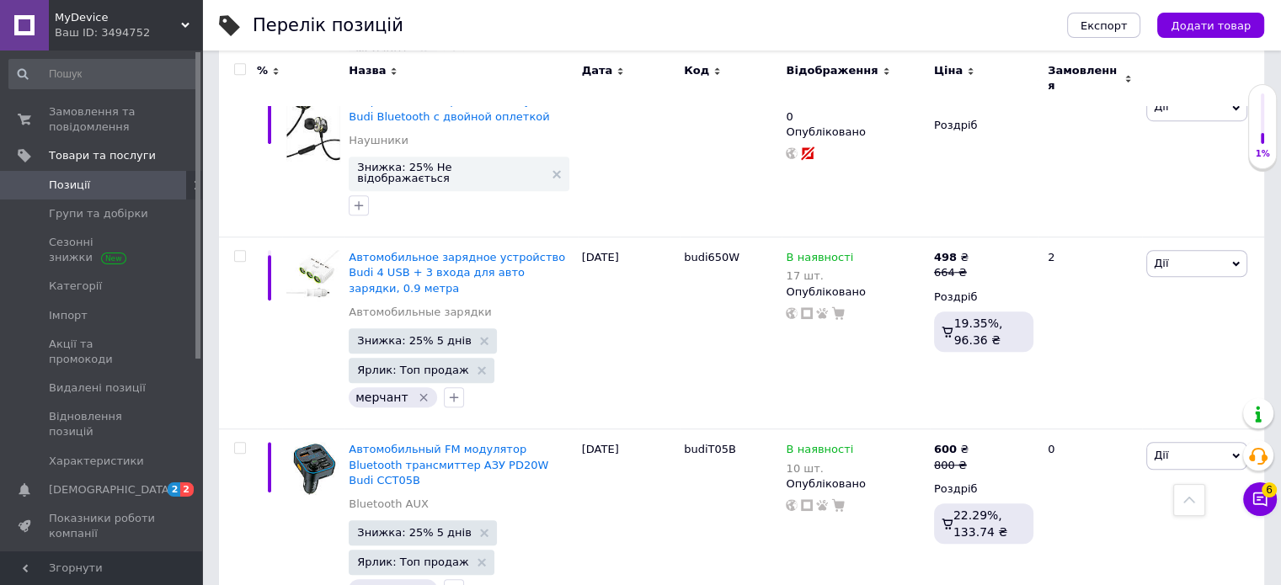
click at [79, 23] on span "MyDevice" at bounding box center [118, 17] width 126 height 15
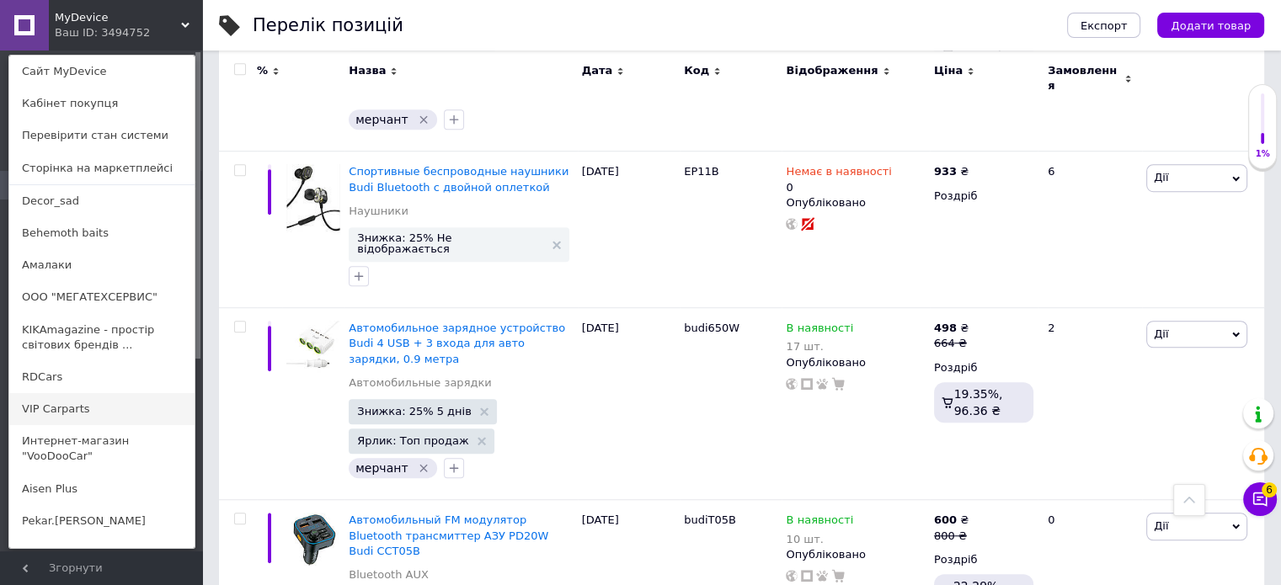
scroll to position [1010, 0]
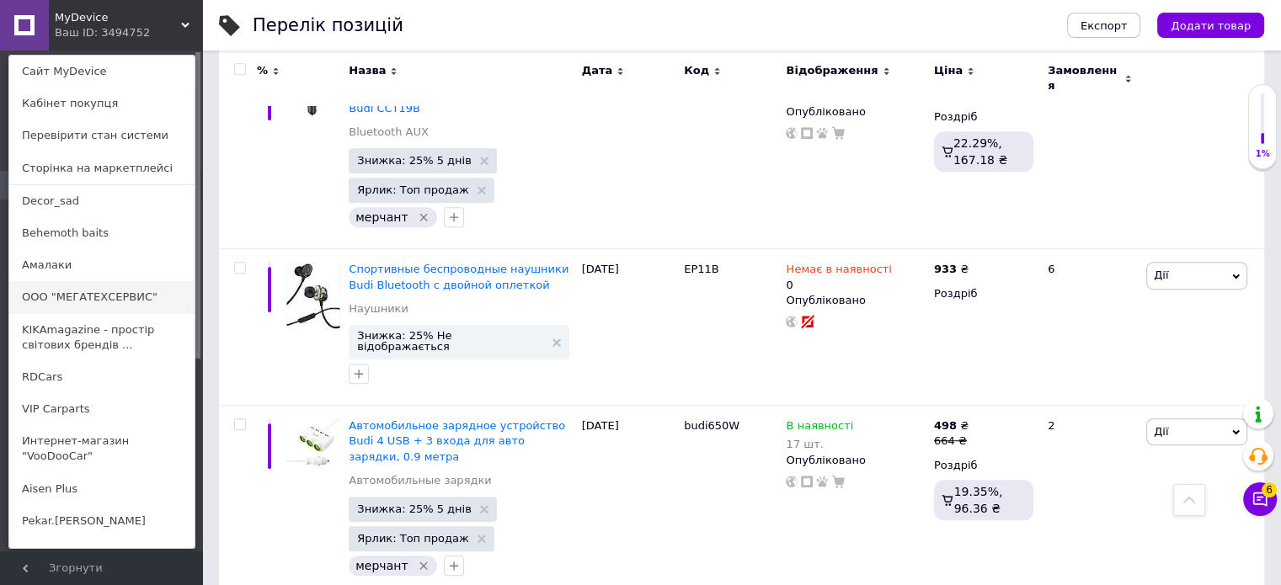
click at [77, 296] on link "ООО "МЕГАТЕХСЕРВИС"" at bounding box center [101, 297] width 185 height 32
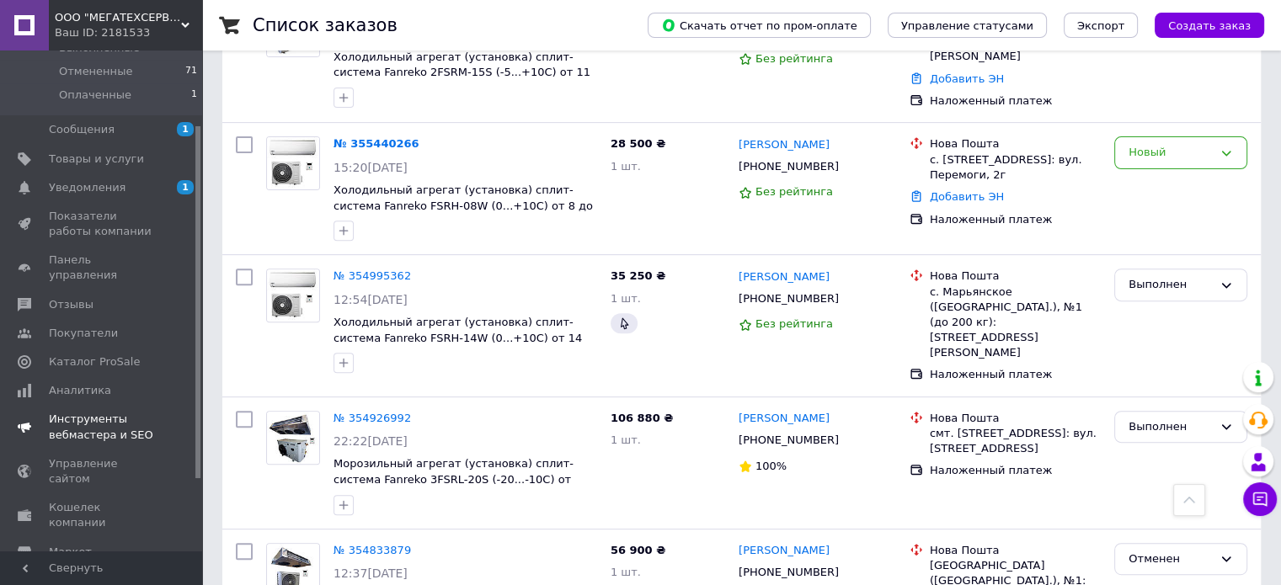
scroll to position [168, 0]
click at [83, 381] on span "Аналитика" at bounding box center [80, 388] width 62 height 15
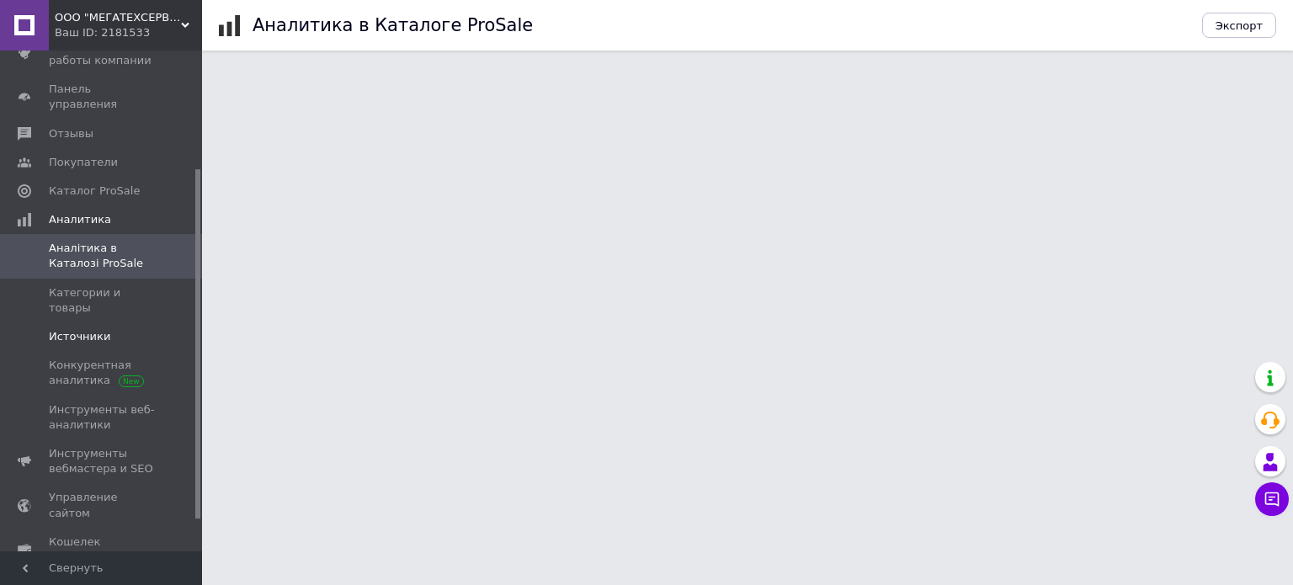
click at [87, 329] on span "Источники" at bounding box center [79, 336] width 61 height 15
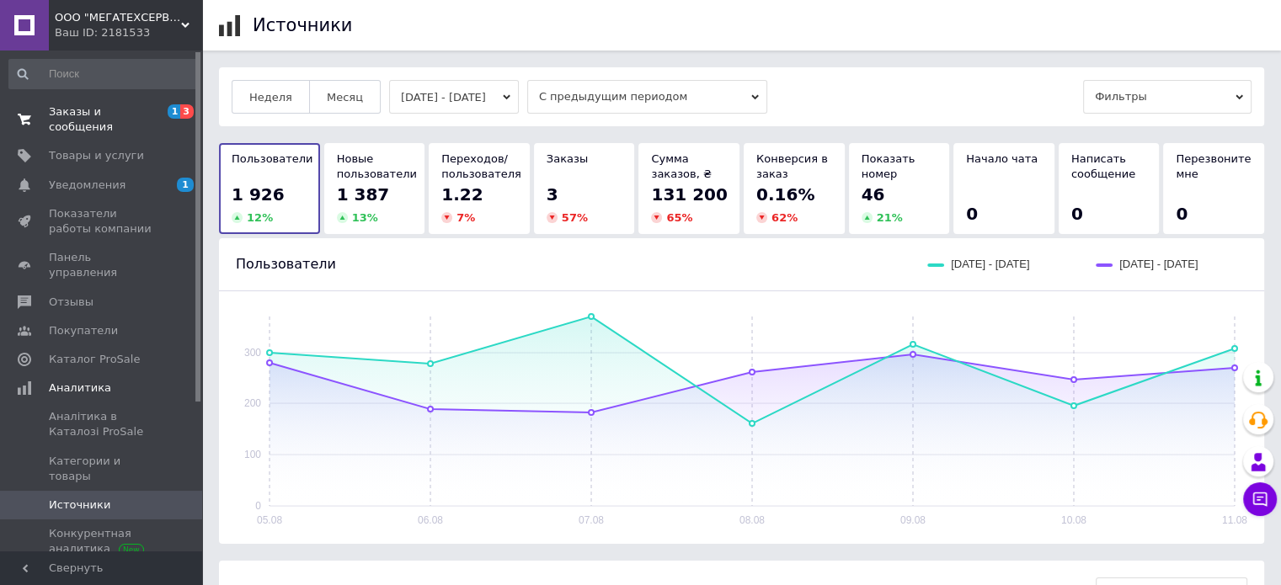
click at [91, 111] on span "Заказы и сообщения" at bounding box center [102, 119] width 107 height 30
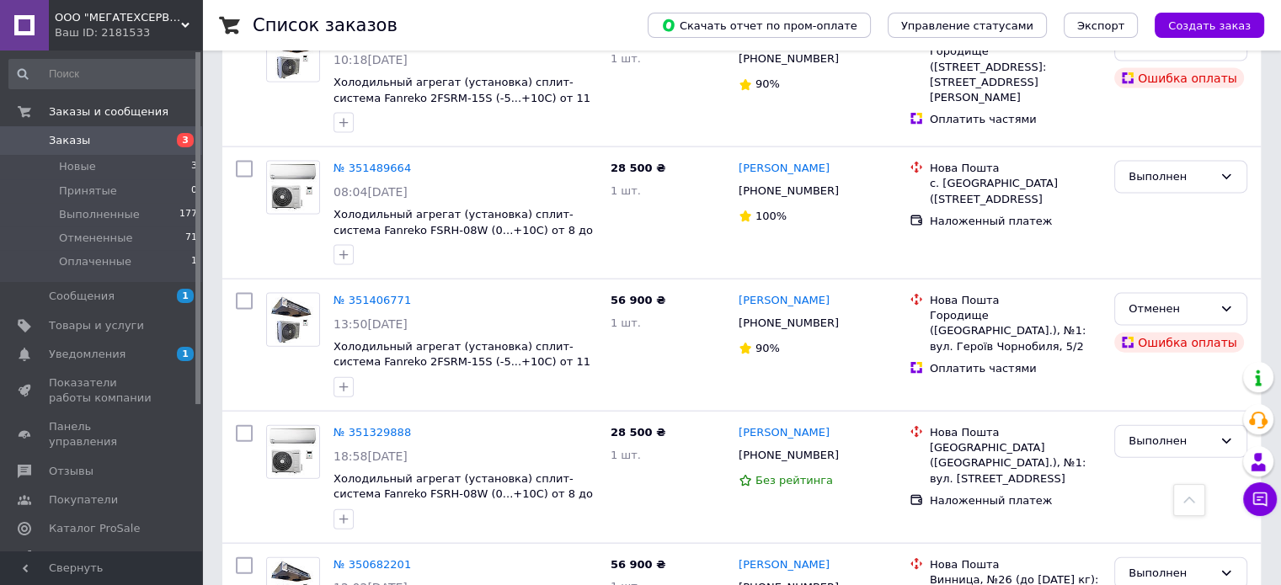
scroll to position [4042, 0]
